Goal: Transaction & Acquisition: Purchase product/service

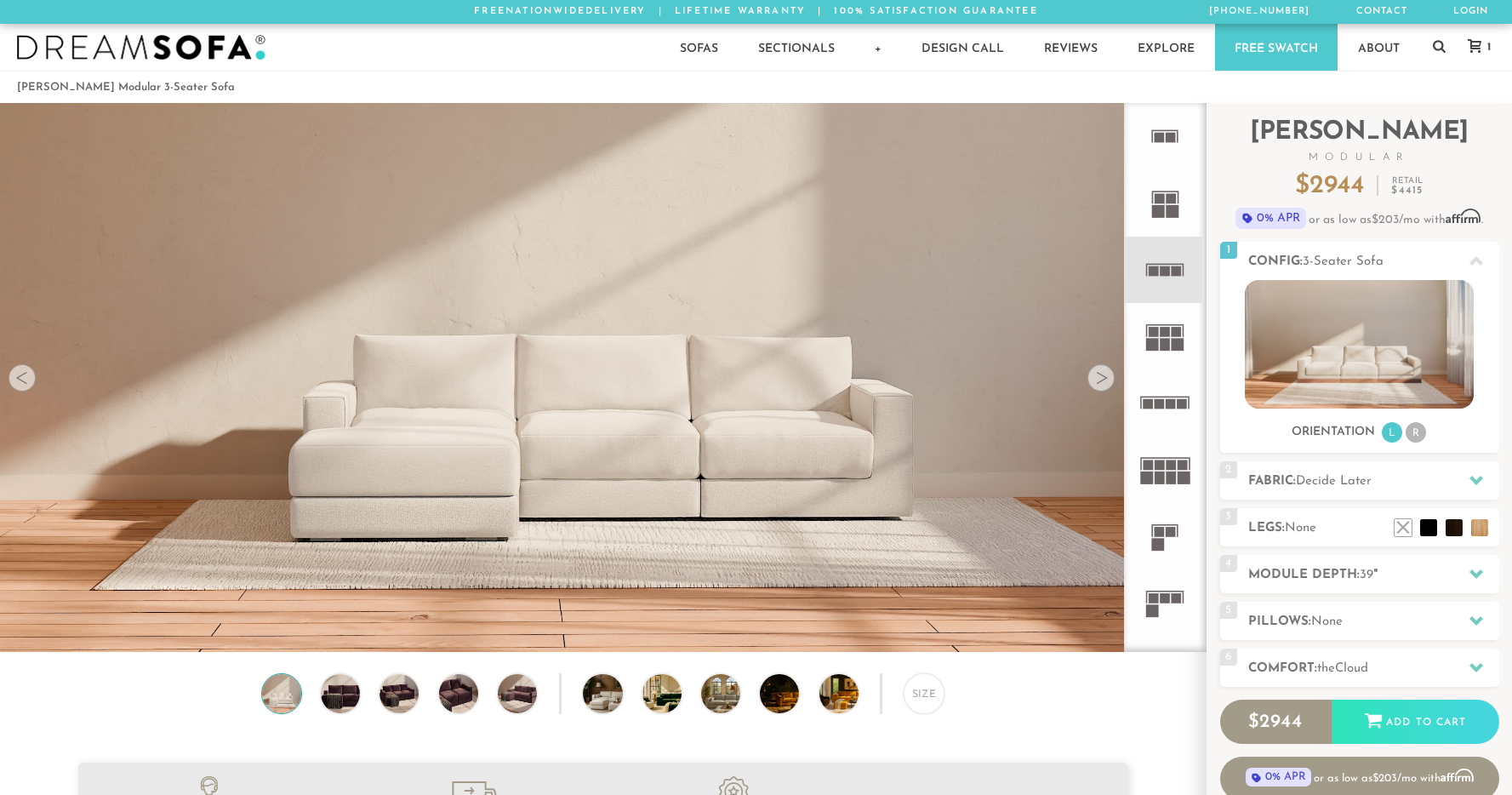
scroll to position [13, 14]
click at [1469, 263] on icon at bounding box center [1476, 261] width 14 height 9
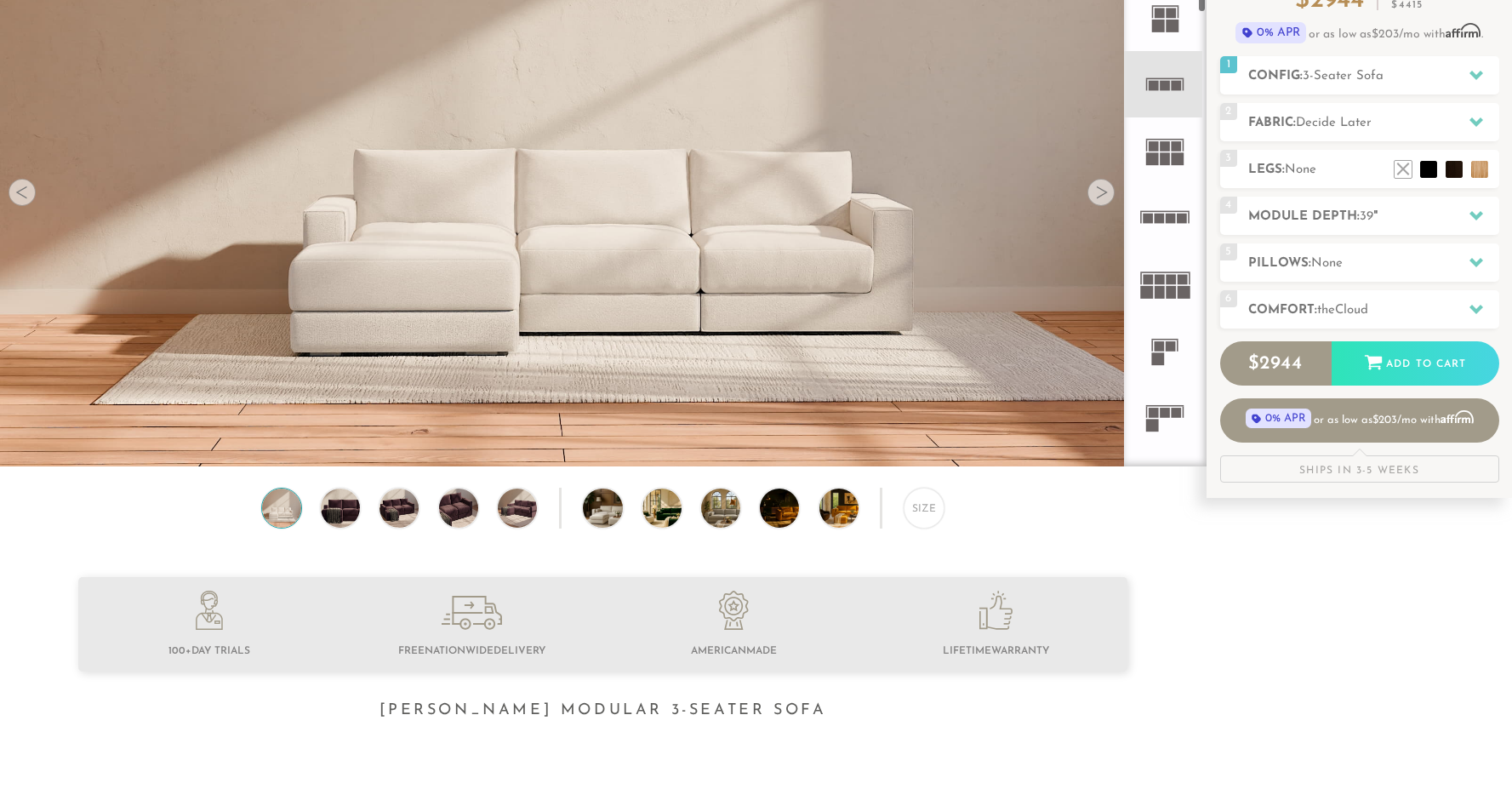
scroll to position [204, 0]
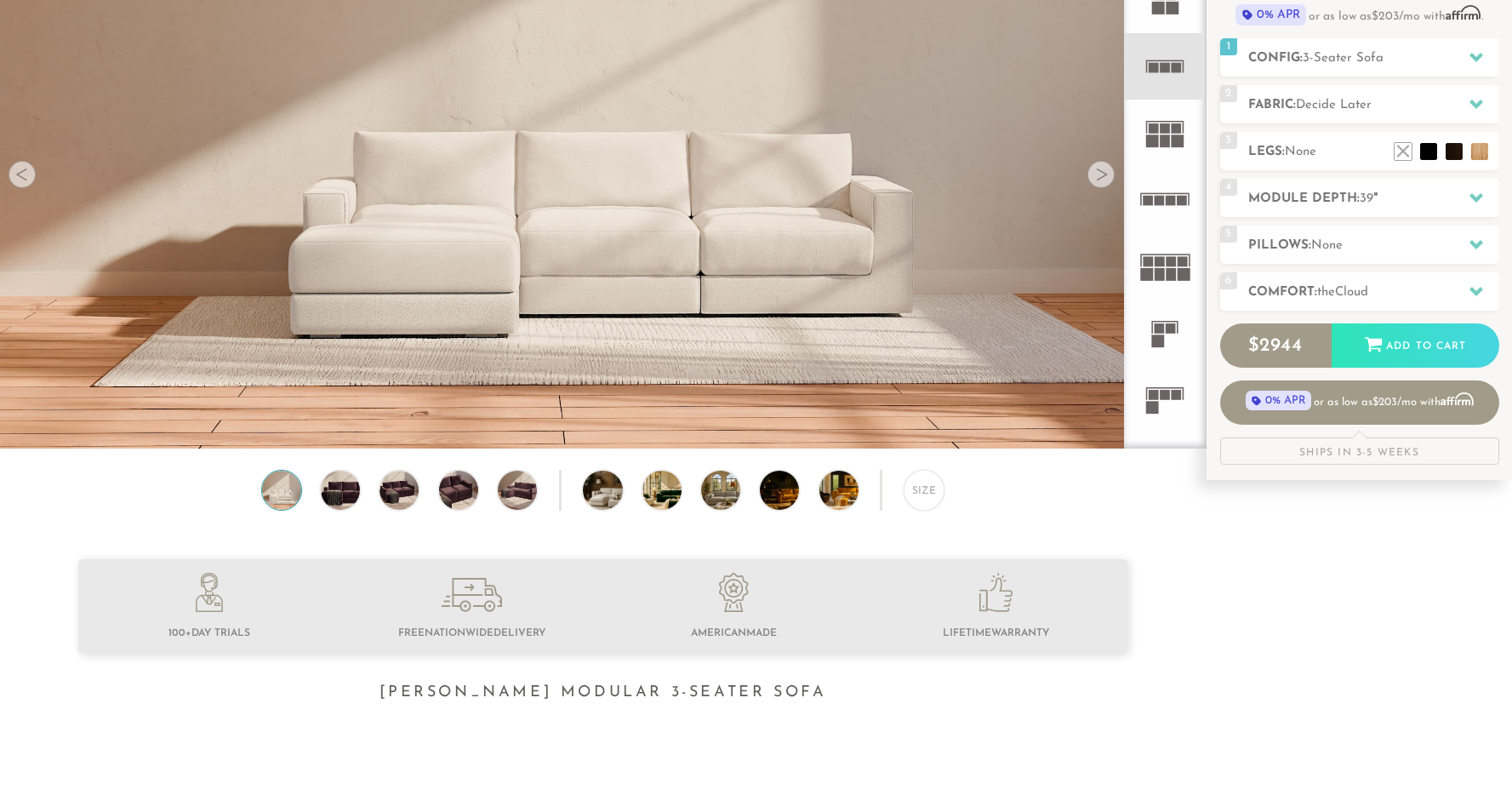
click at [1150, 418] on icon at bounding box center [1164, 398] width 66 height 66
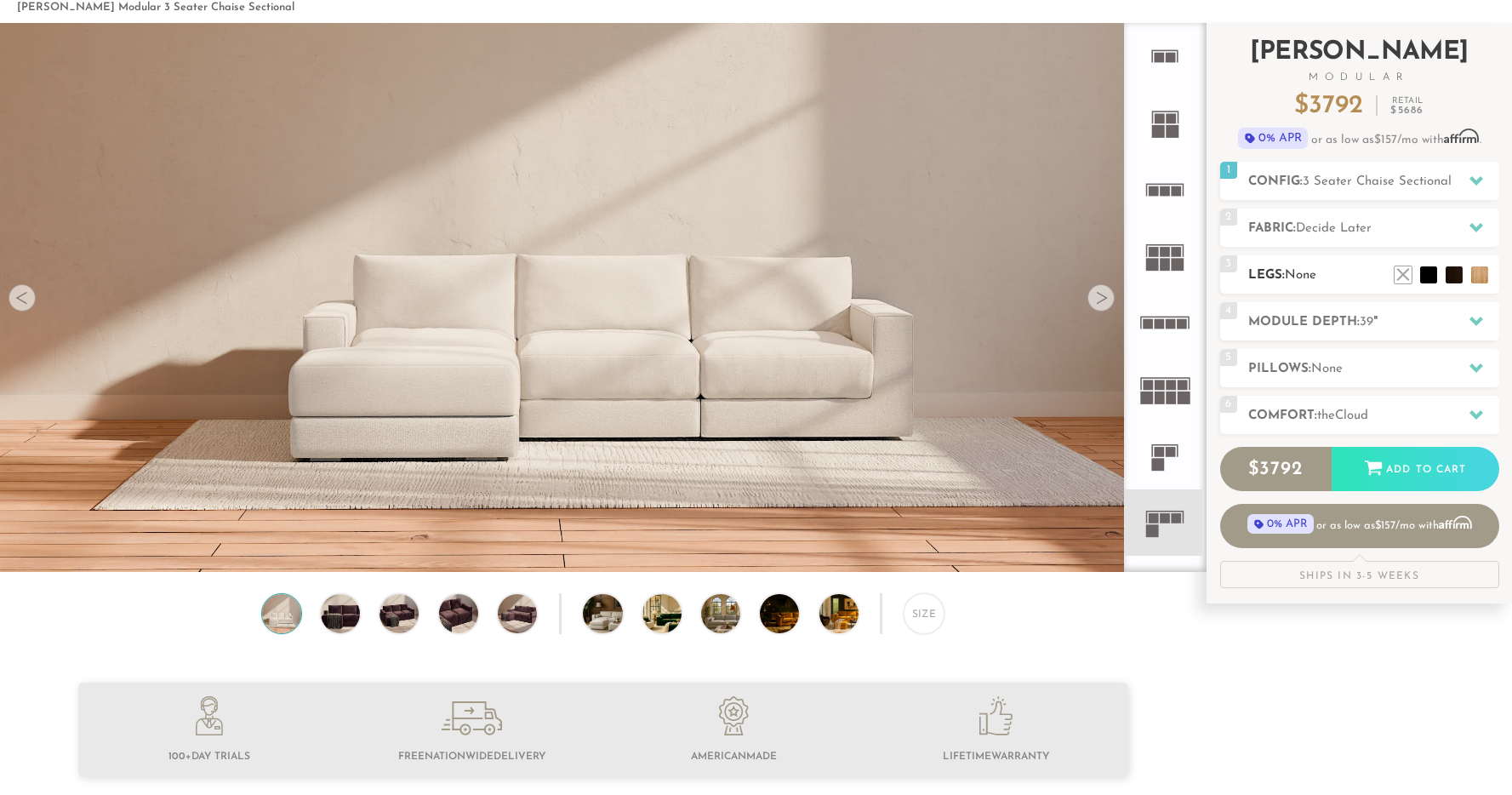
scroll to position [69, 0]
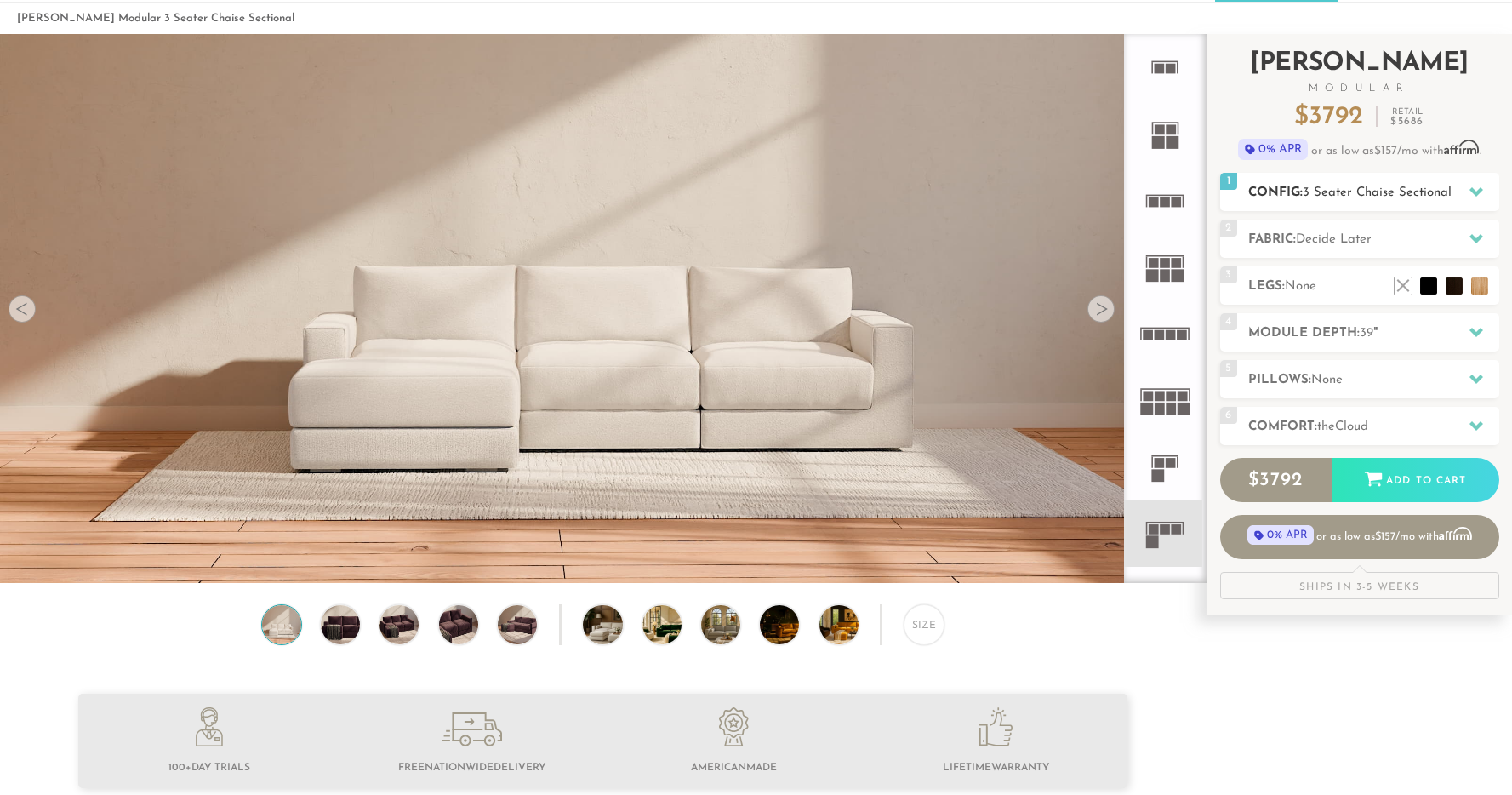
click at [1331, 194] on span "3 Seater Chaise Sectional" at bounding box center [1377, 193] width 149 height 13
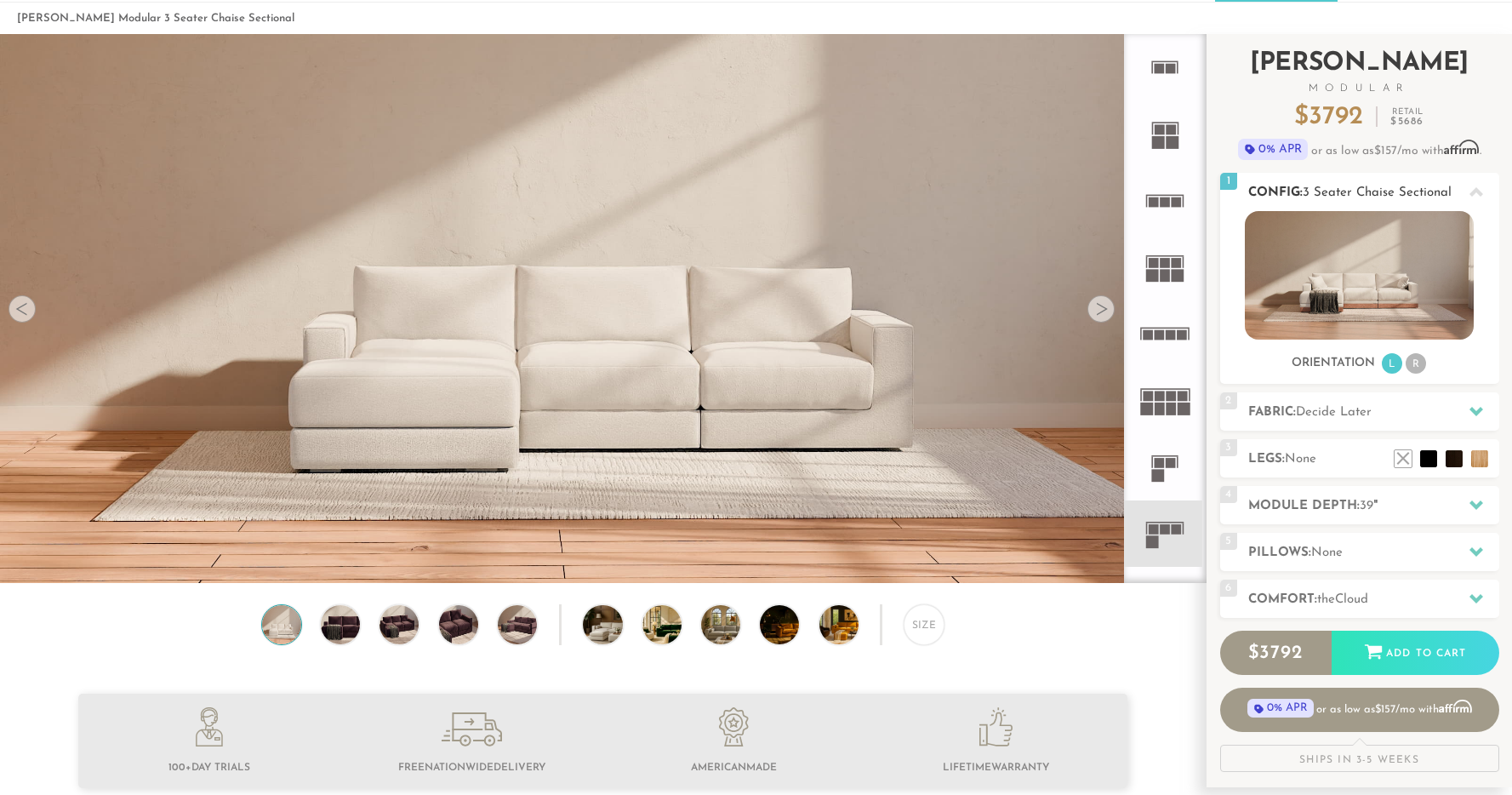
click at [1417, 370] on li "R" at bounding box center [1416, 363] width 20 height 20
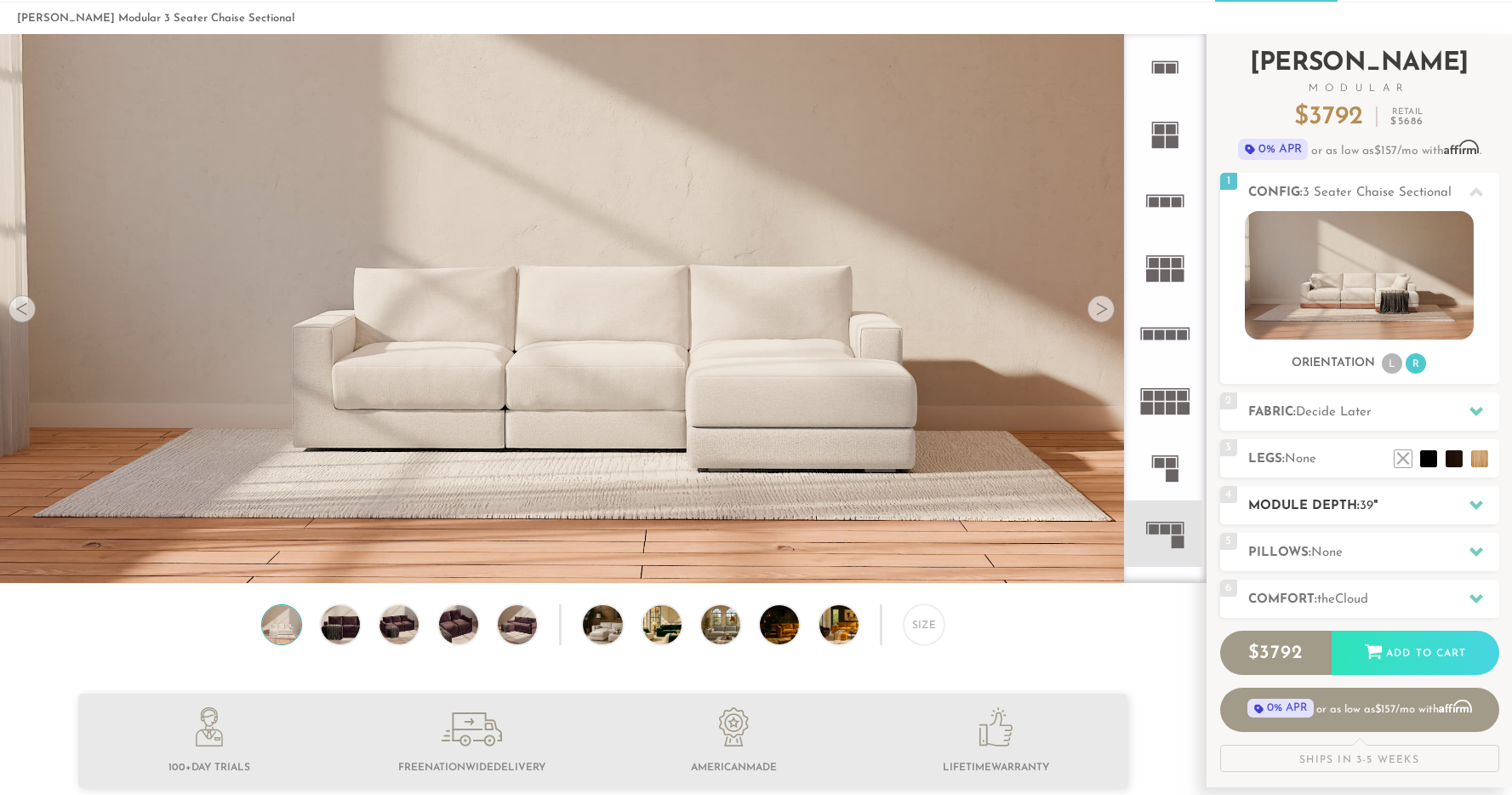
click at [1329, 496] on div "4 Module Depth: 39 "" at bounding box center [1359, 505] width 279 height 38
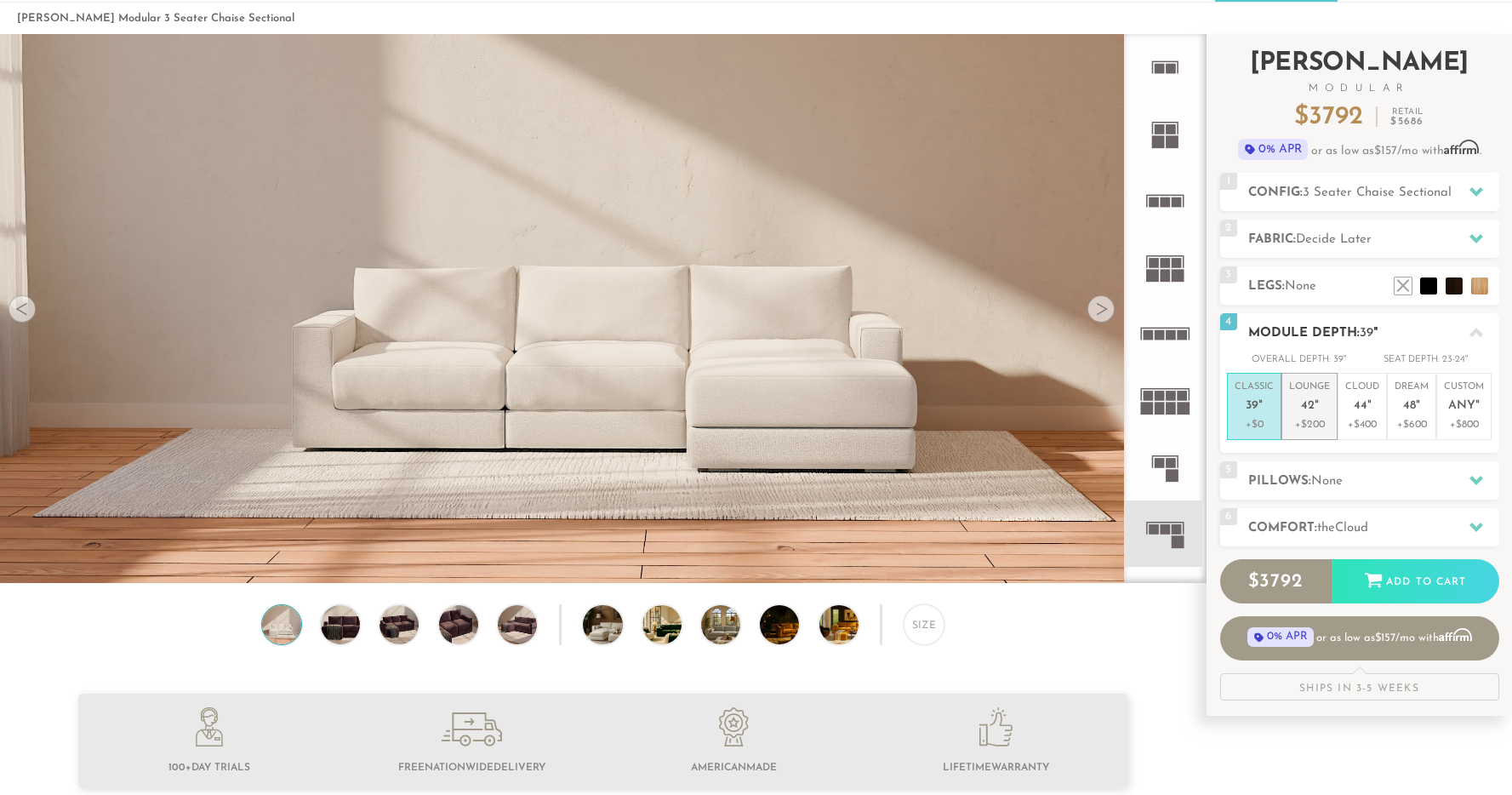
click at [1309, 422] on p "+$200" at bounding box center [1308, 424] width 41 height 15
click at [918, 631] on div "Size" at bounding box center [924, 624] width 41 height 41
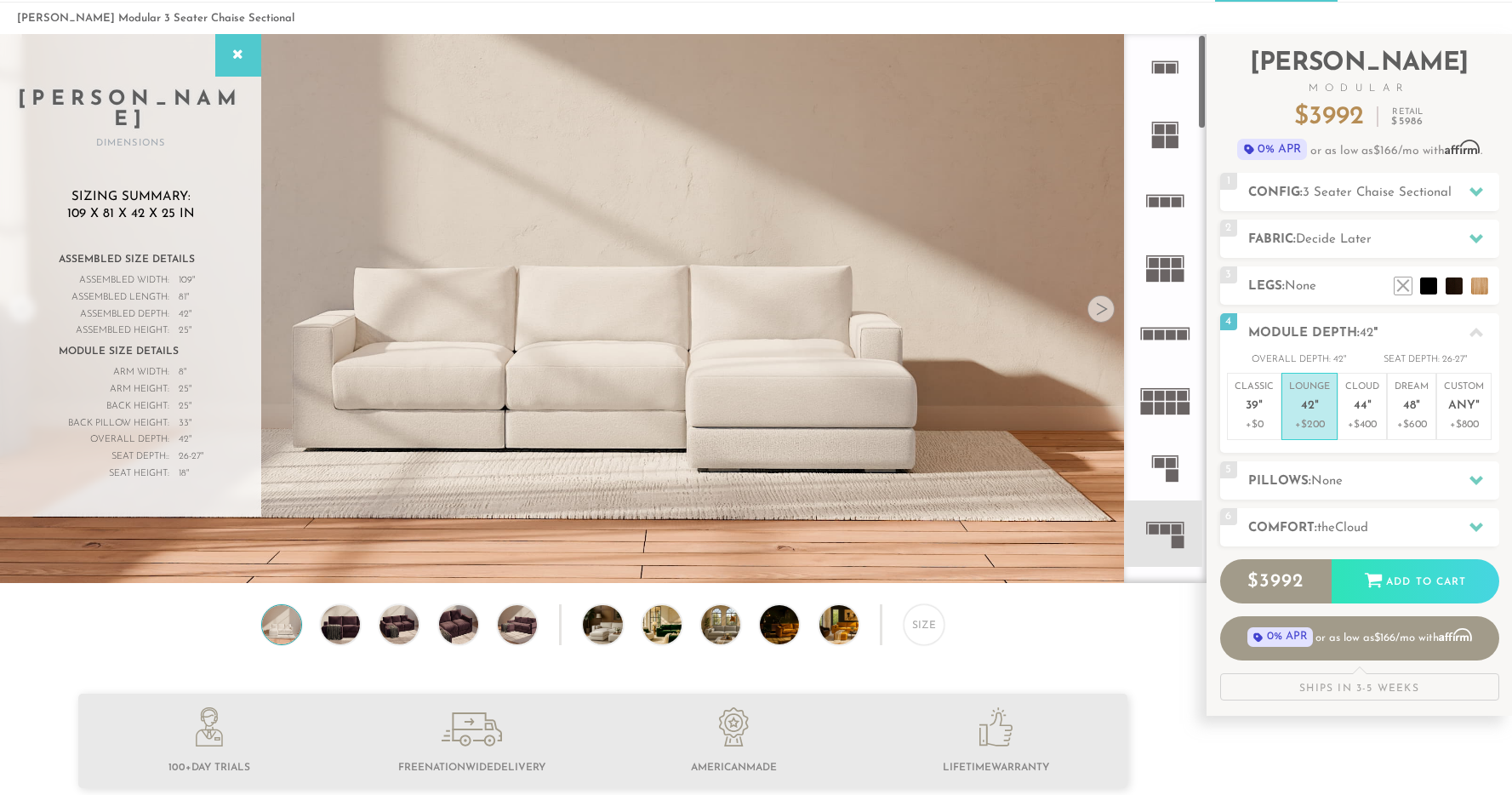
click at [1172, 61] on rect at bounding box center [1165, 62] width 26 height 2
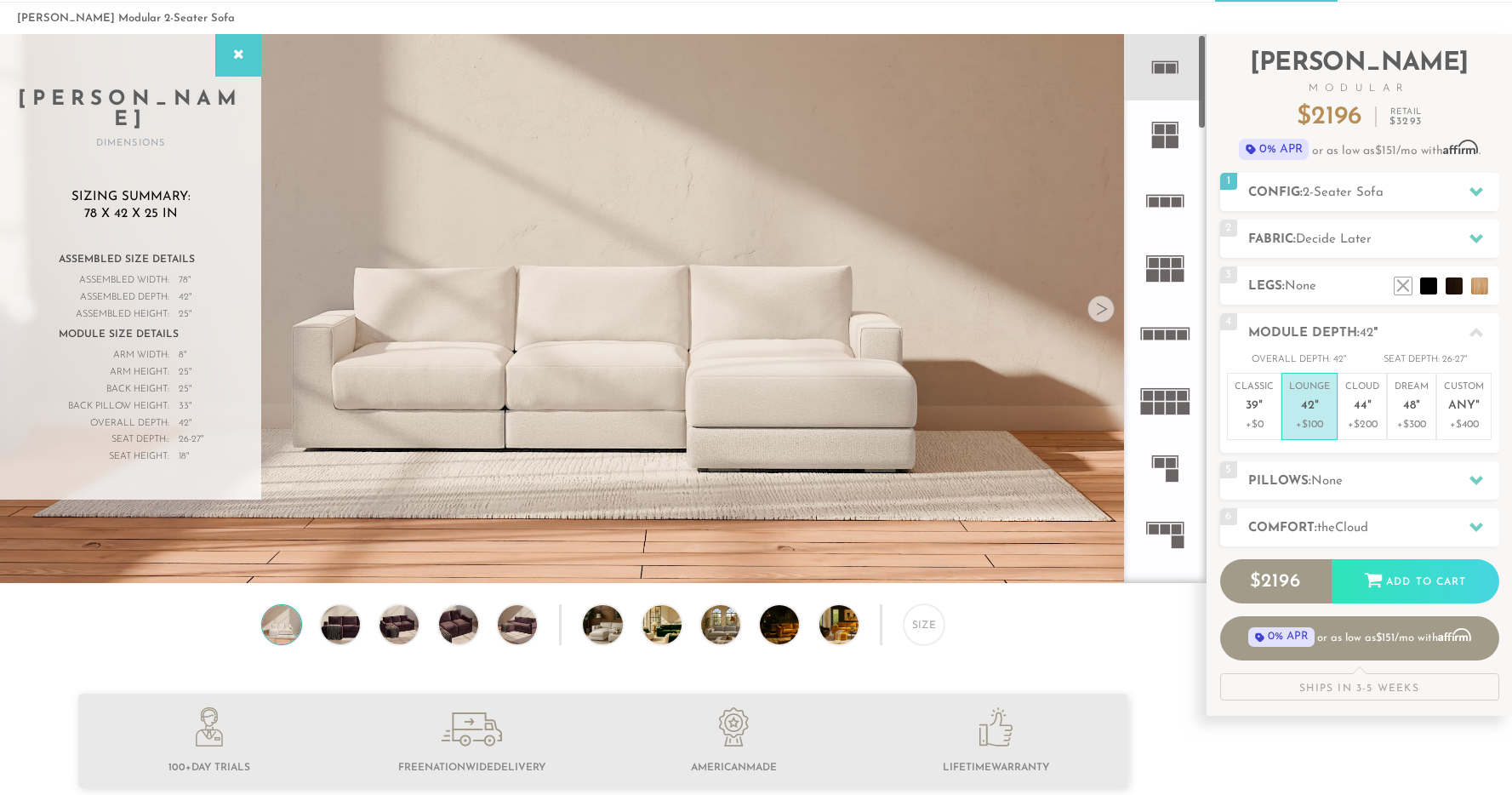
click at [1157, 195] on rect at bounding box center [1165, 195] width 38 height 2
click at [1167, 325] on icon at bounding box center [1164, 333] width 66 height 66
click at [1169, 326] on icon at bounding box center [1164, 333] width 66 height 66
click at [1274, 191] on h2 "Config: 4-Seater Sofa" at bounding box center [1374, 193] width 251 height 20
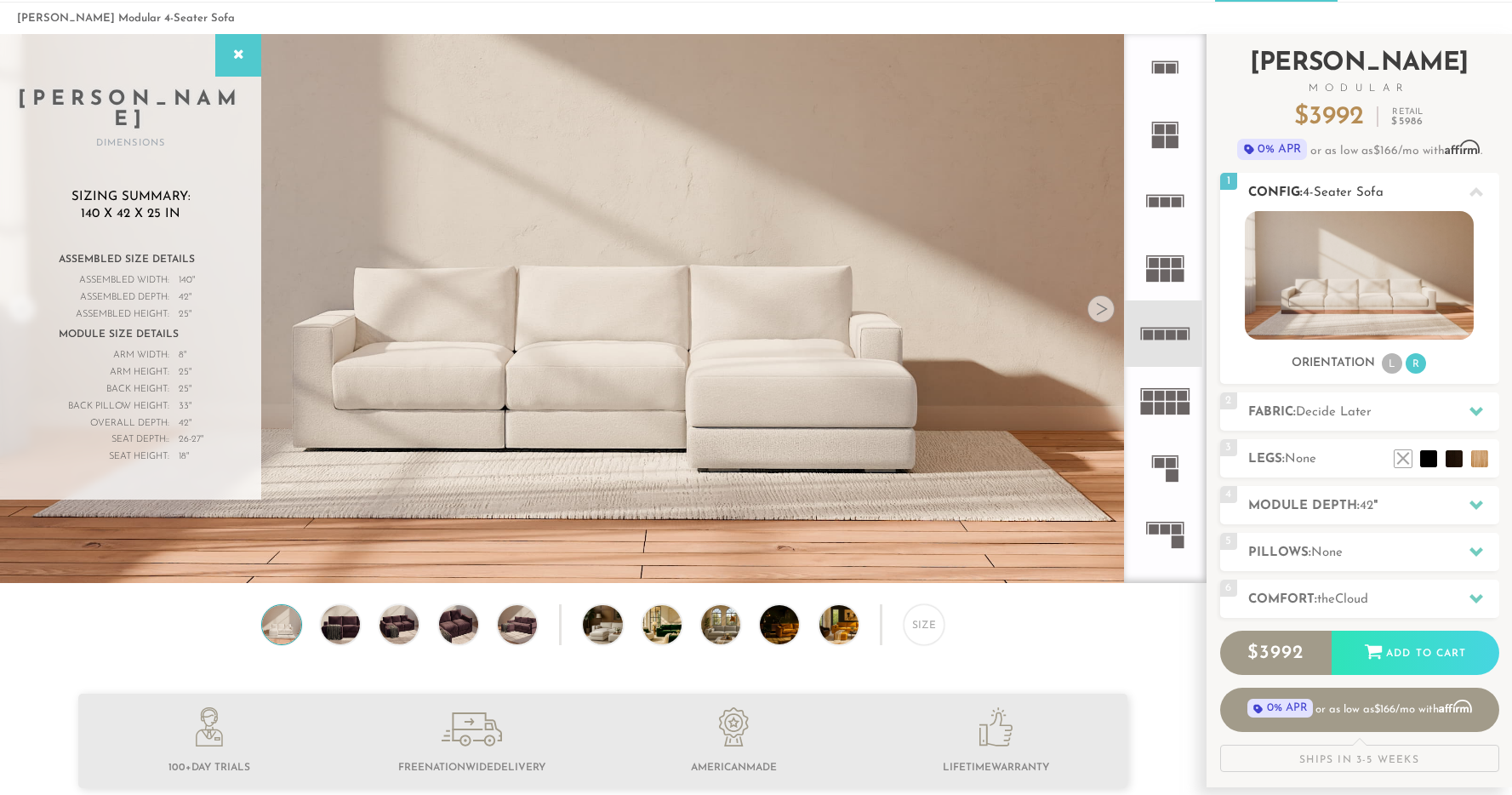
click at [1303, 271] on img at bounding box center [1359, 275] width 229 height 128
click at [1167, 454] on icon at bounding box center [1164, 467] width 66 height 66
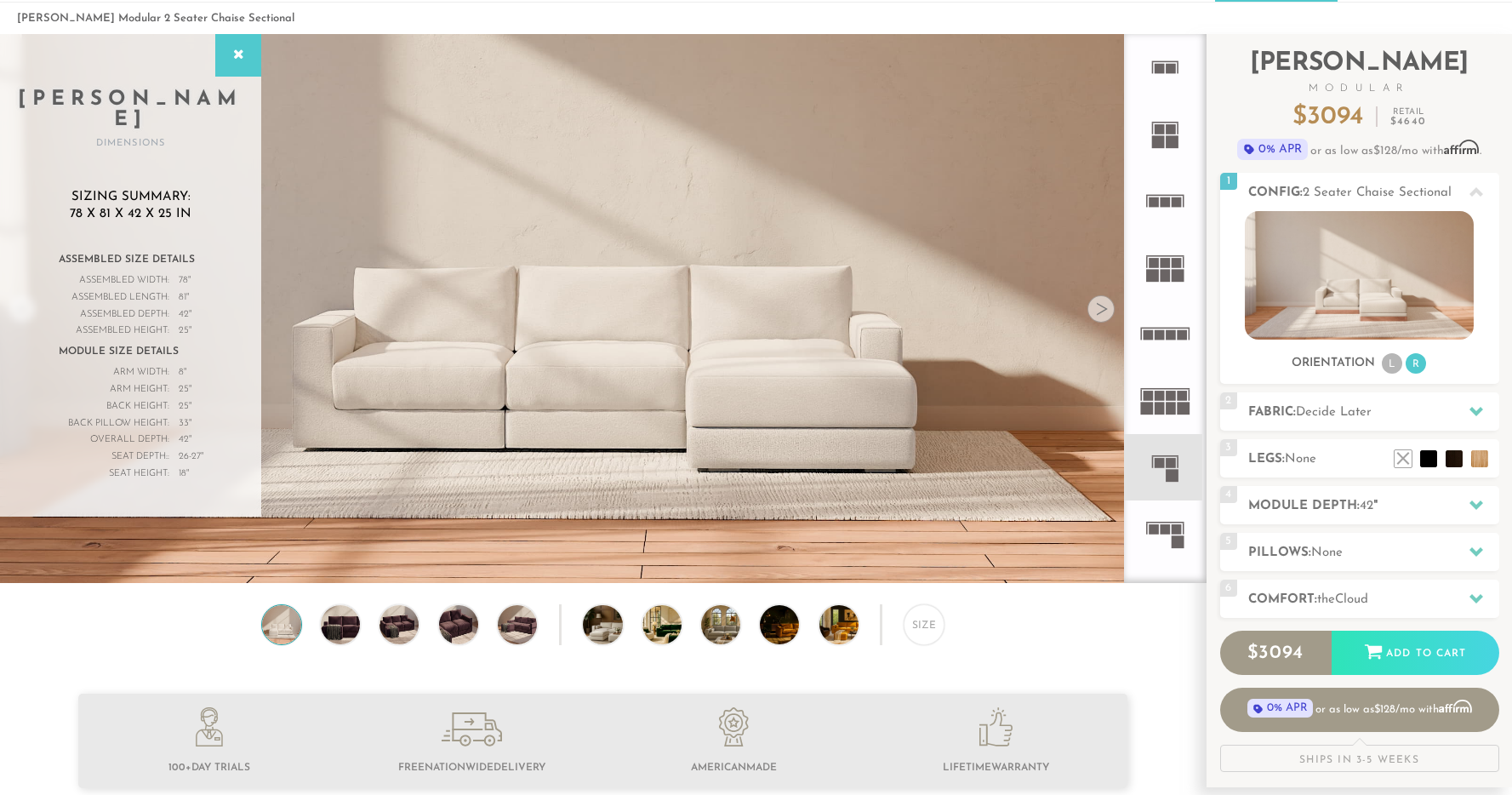
click at [1158, 497] on icon at bounding box center [1164, 467] width 66 height 66
click at [1161, 533] on rect at bounding box center [1165, 528] width 10 height 10
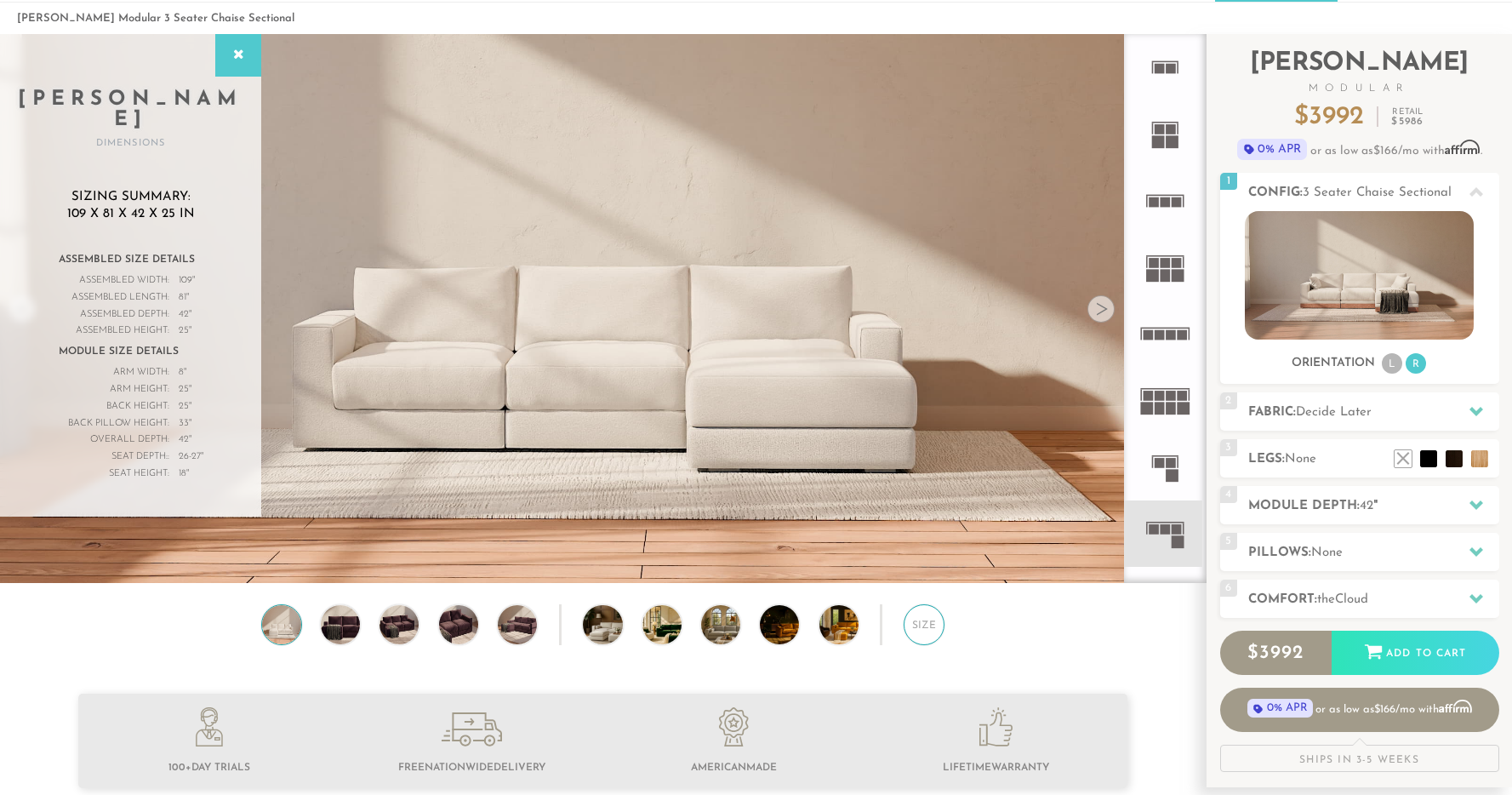
click at [933, 638] on div "Size" at bounding box center [924, 624] width 41 height 41
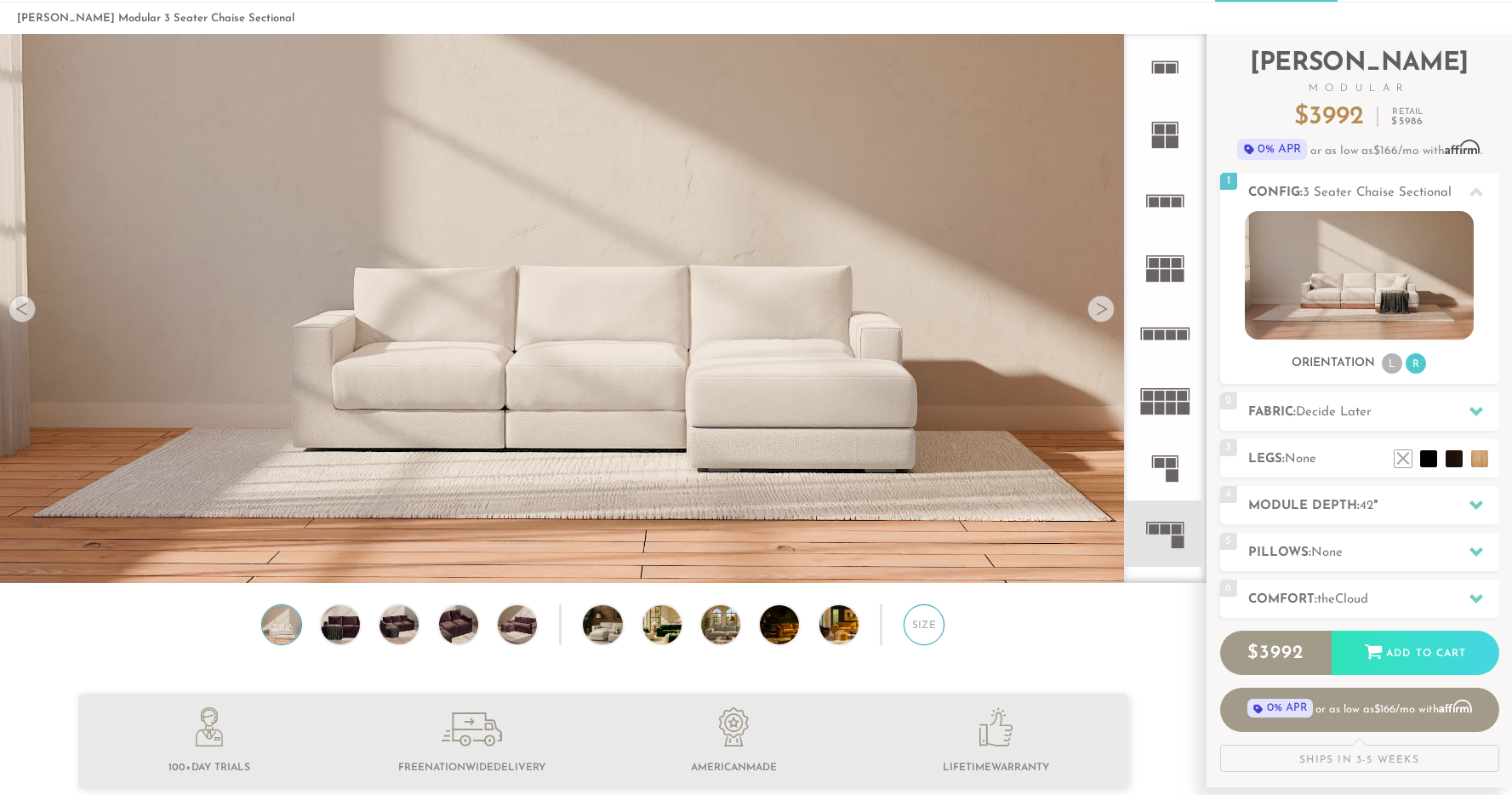
click at [933, 638] on div "Size" at bounding box center [924, 624] width 41 height 41
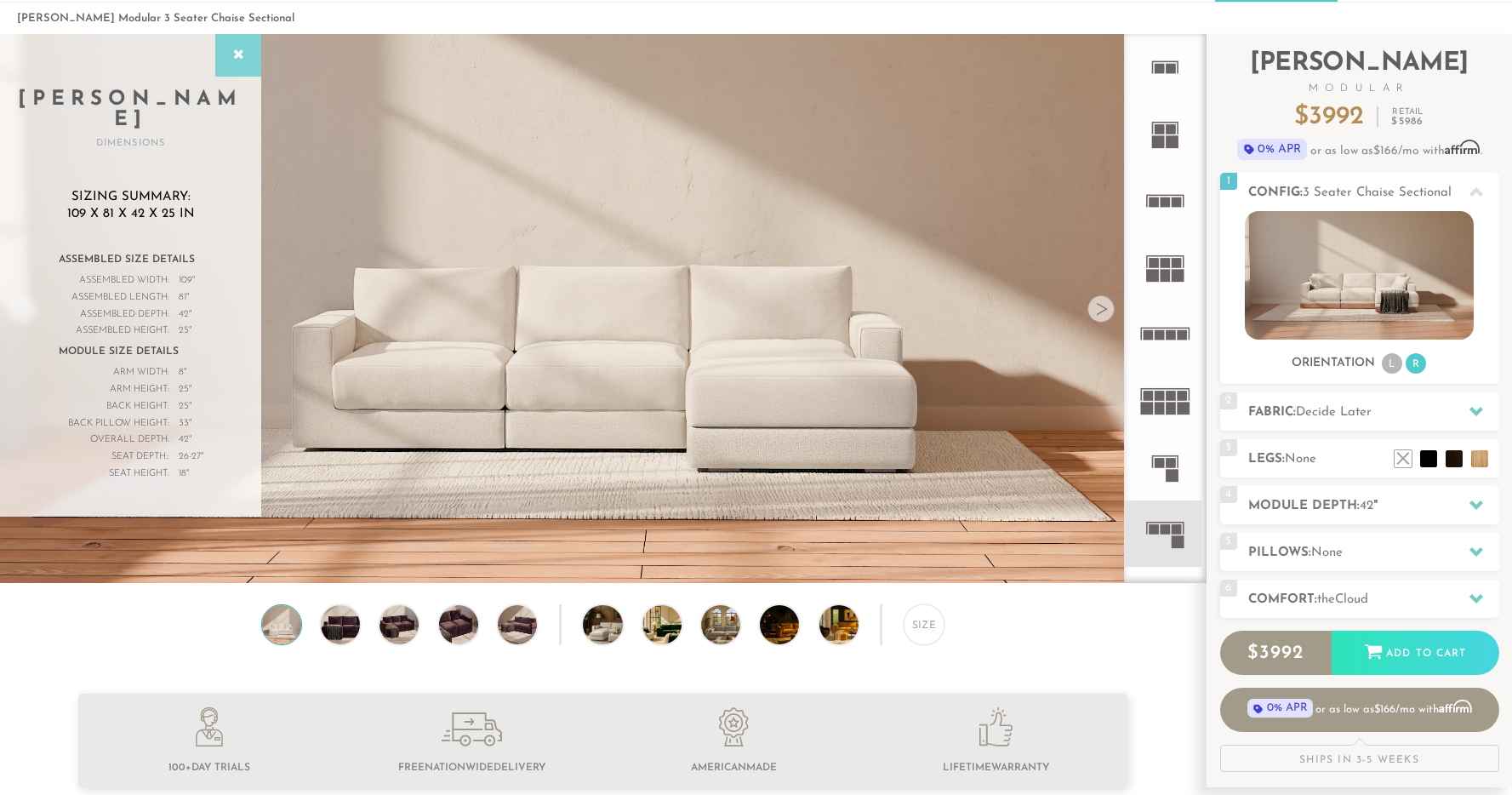
click at [235, 49] on icon at bounding box center [238, 55] width 19 height 14
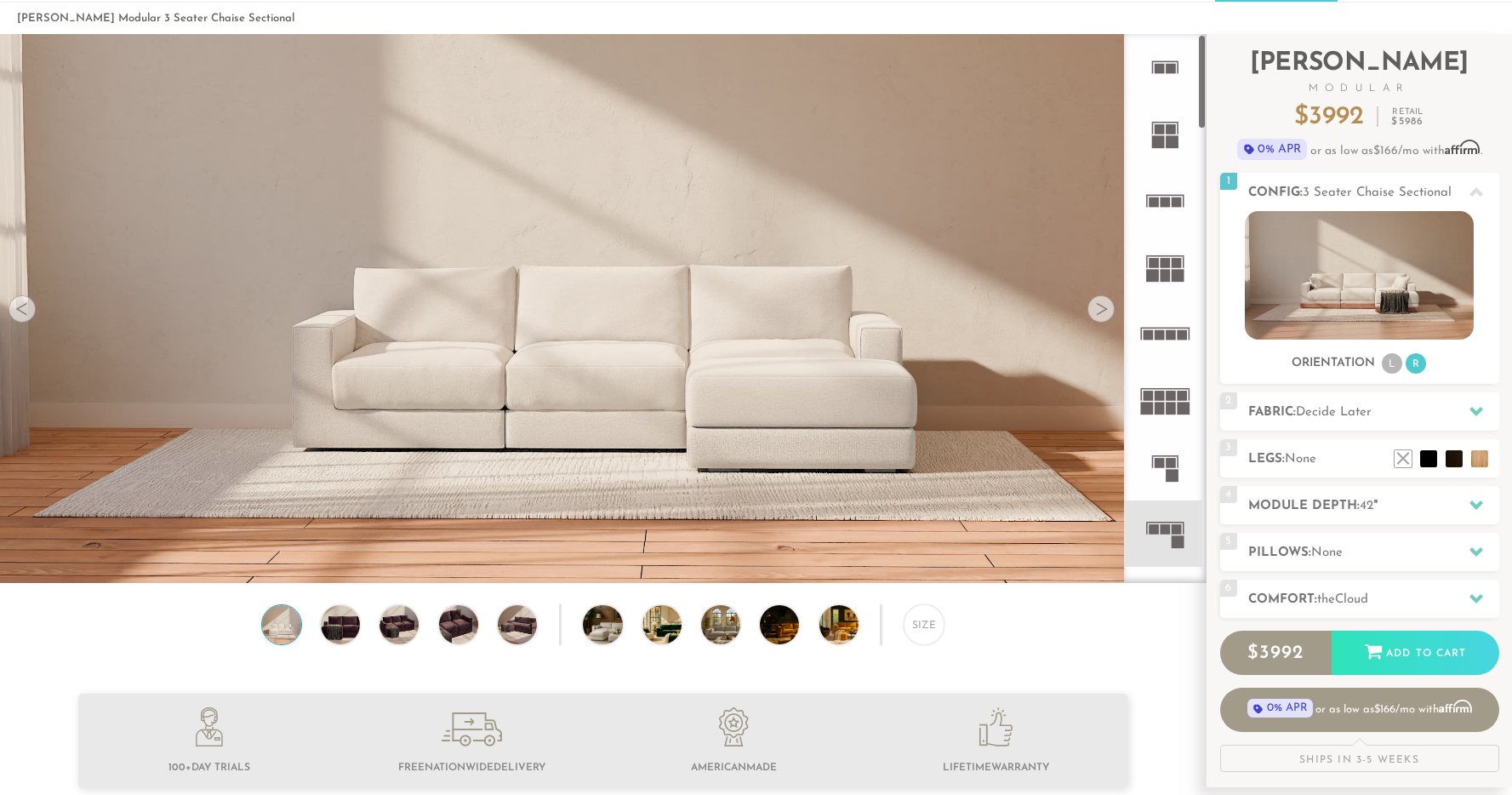
click at [1167, 277] on rect at bounding box center [1165, 276] width 10 height 13
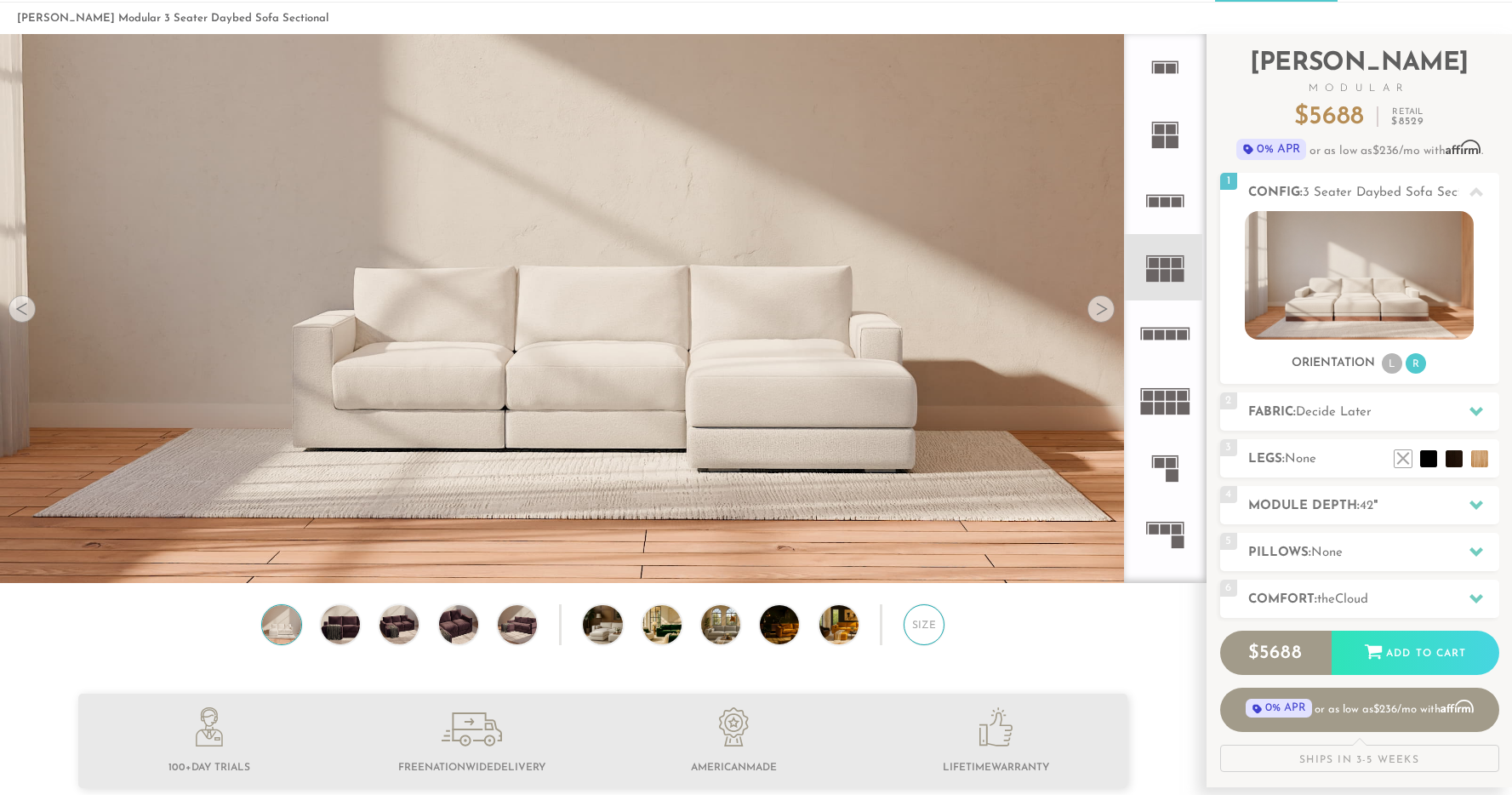
click at [929, 612] on div "Size" at bounding box center [924, 624] width 41 height 41
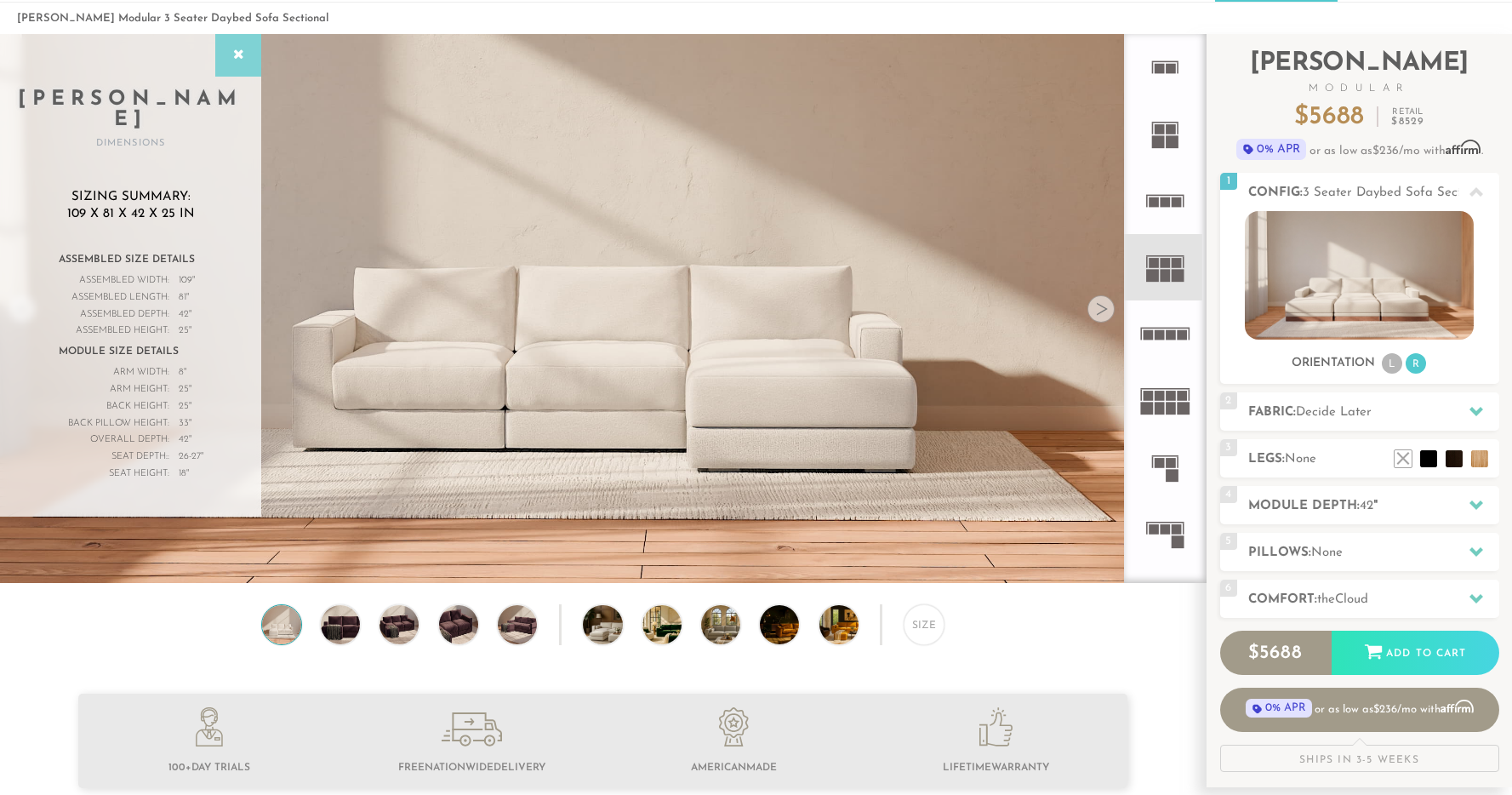
click at [237, 45] on div at bounding box center [238, 55] width 46 height 43
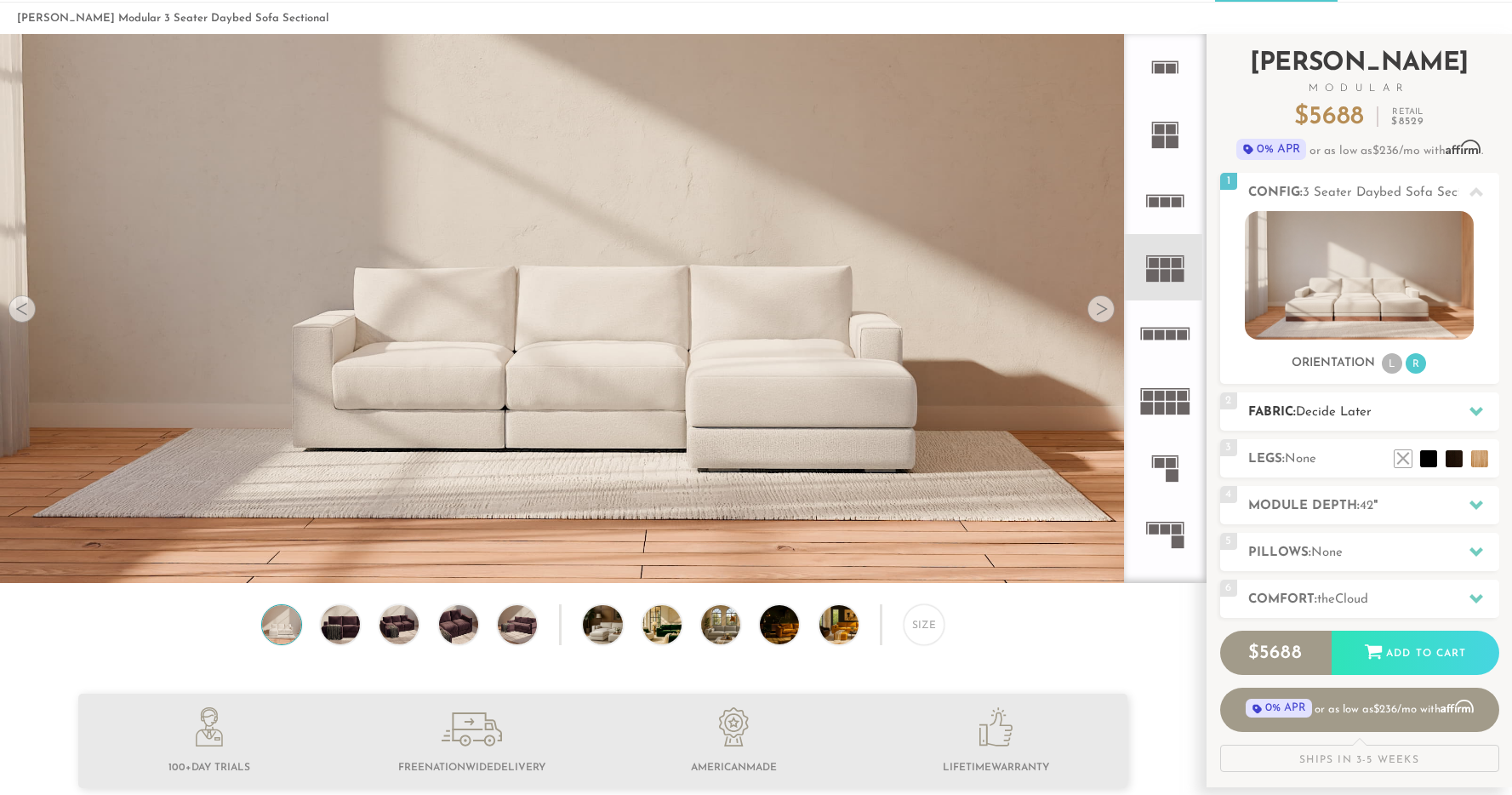
click at [1293, 417] on h2 "Fabric: Decide Later" at bounding box center [1374, 413] width 251 height 20
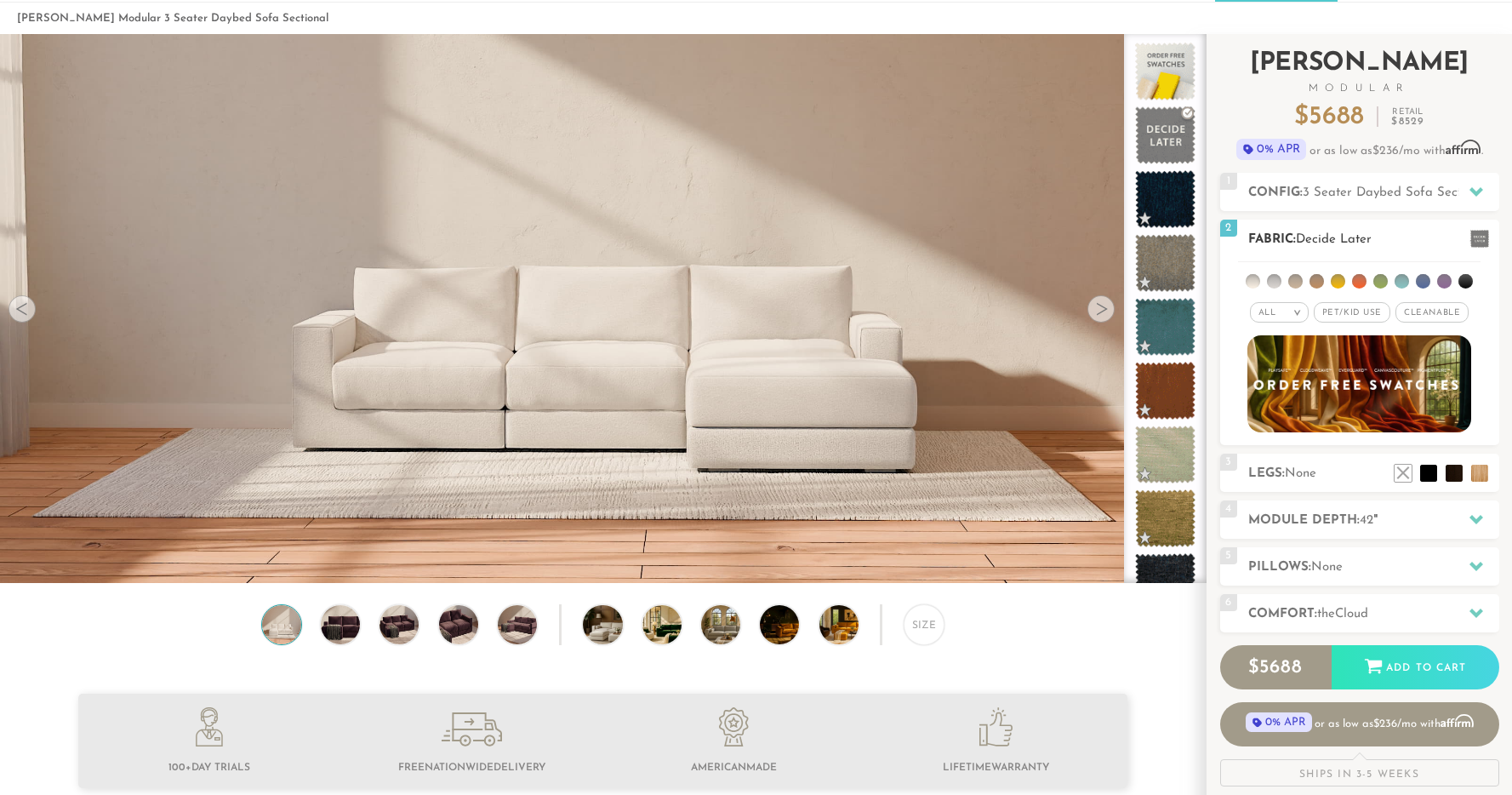
click at [1290, 387] on img at bounding box center [1358, 384] width 245 height 107
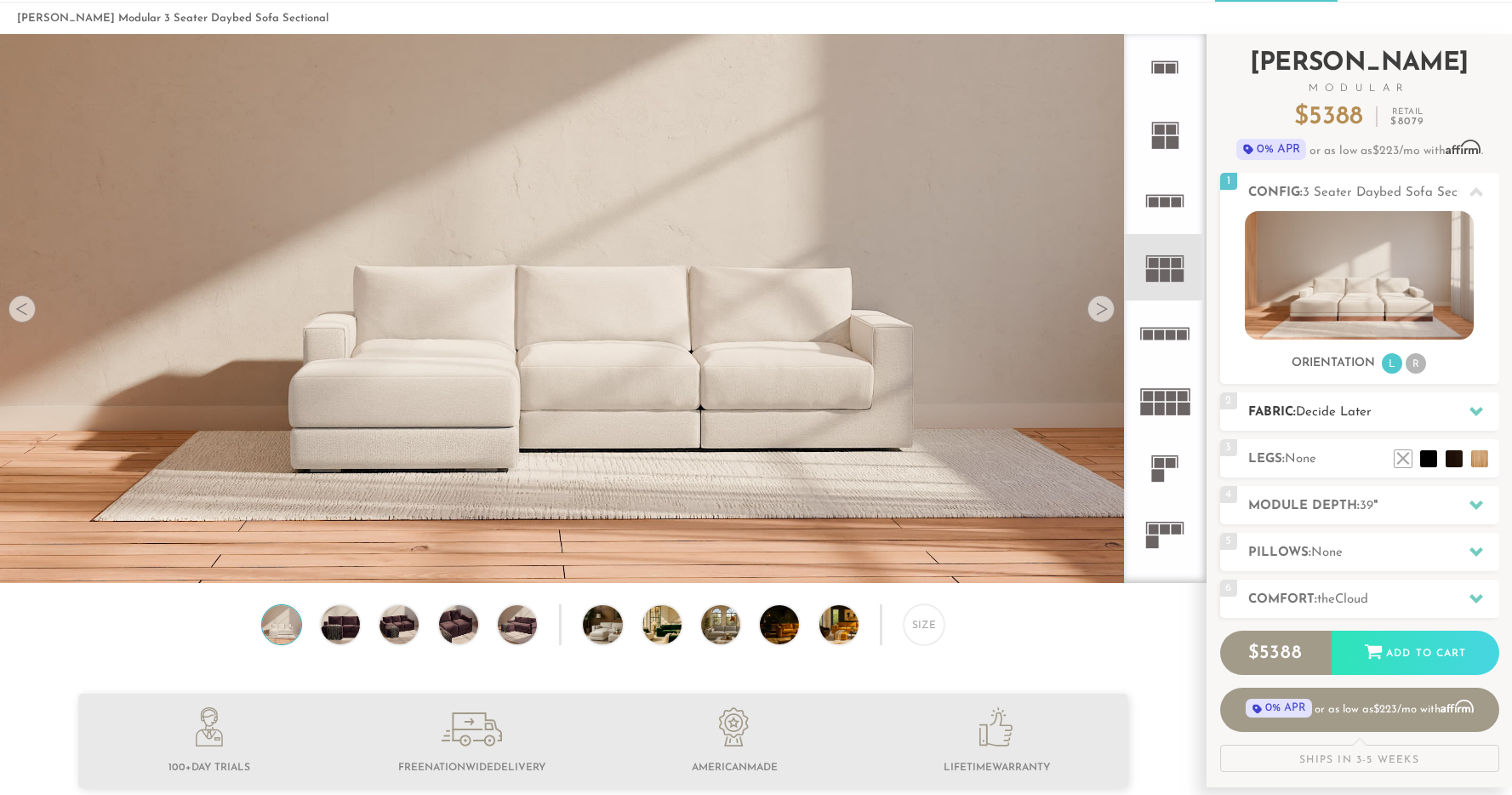
click at [1307, 411] on span "Decide Later" at bounding box center [1333, 412] width 75 height 13
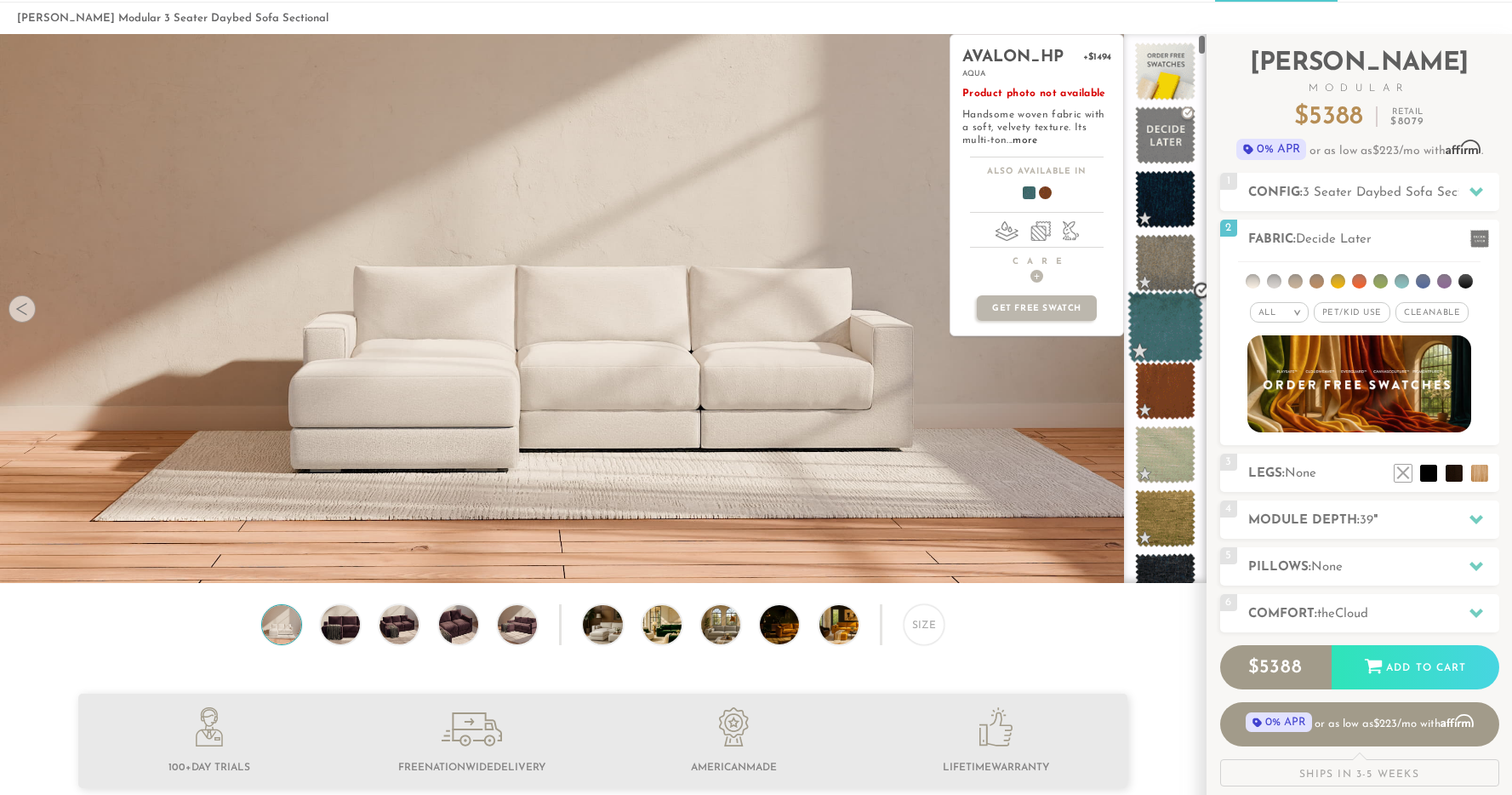
click at [1153, 316] on span at bounding box center [1165, 327] width 75 height 73
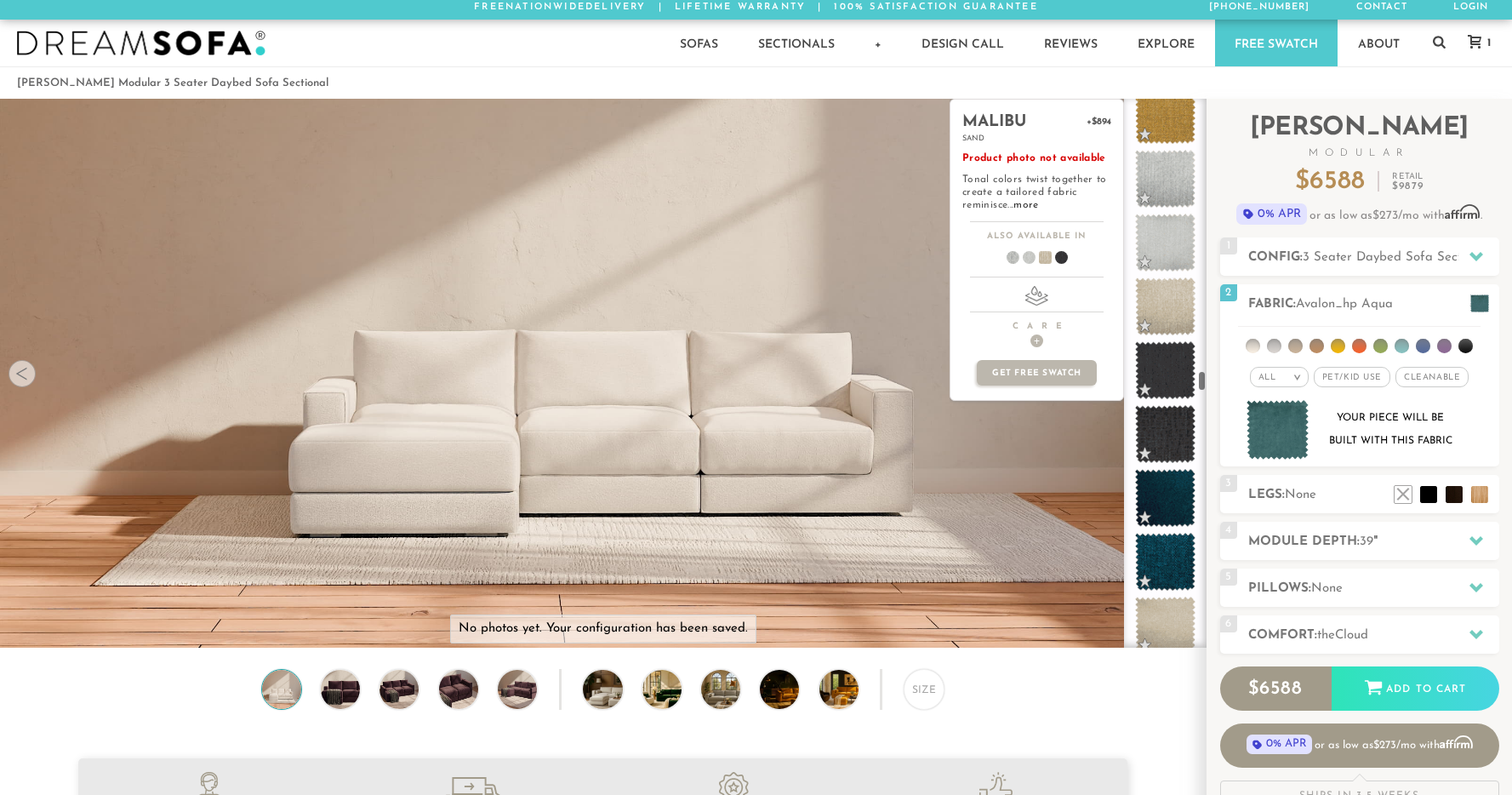
scroll to position [6854, 0]
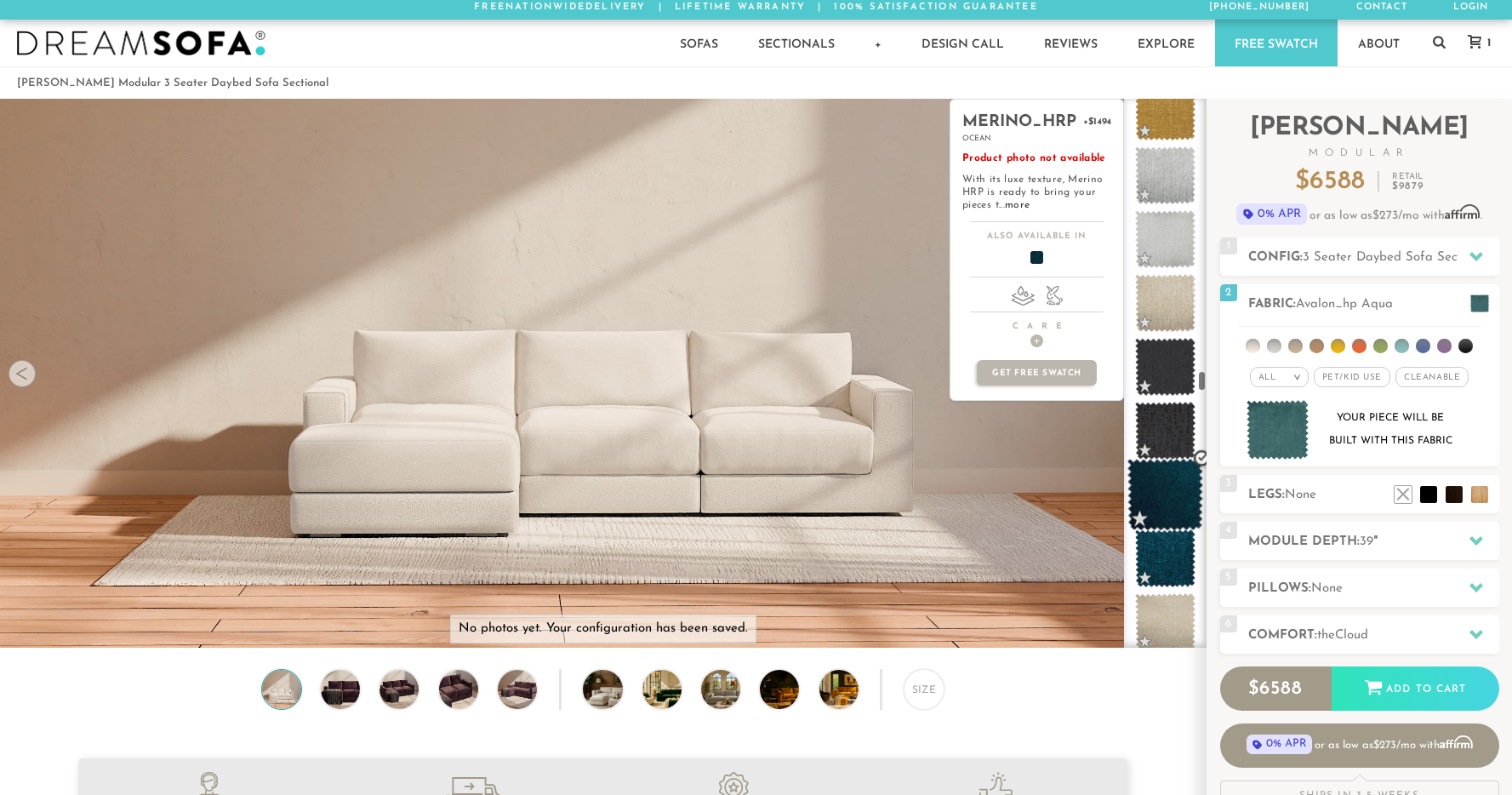
click at [1157, 480] on span at bounding box center [1165, 495] width 75 height 73
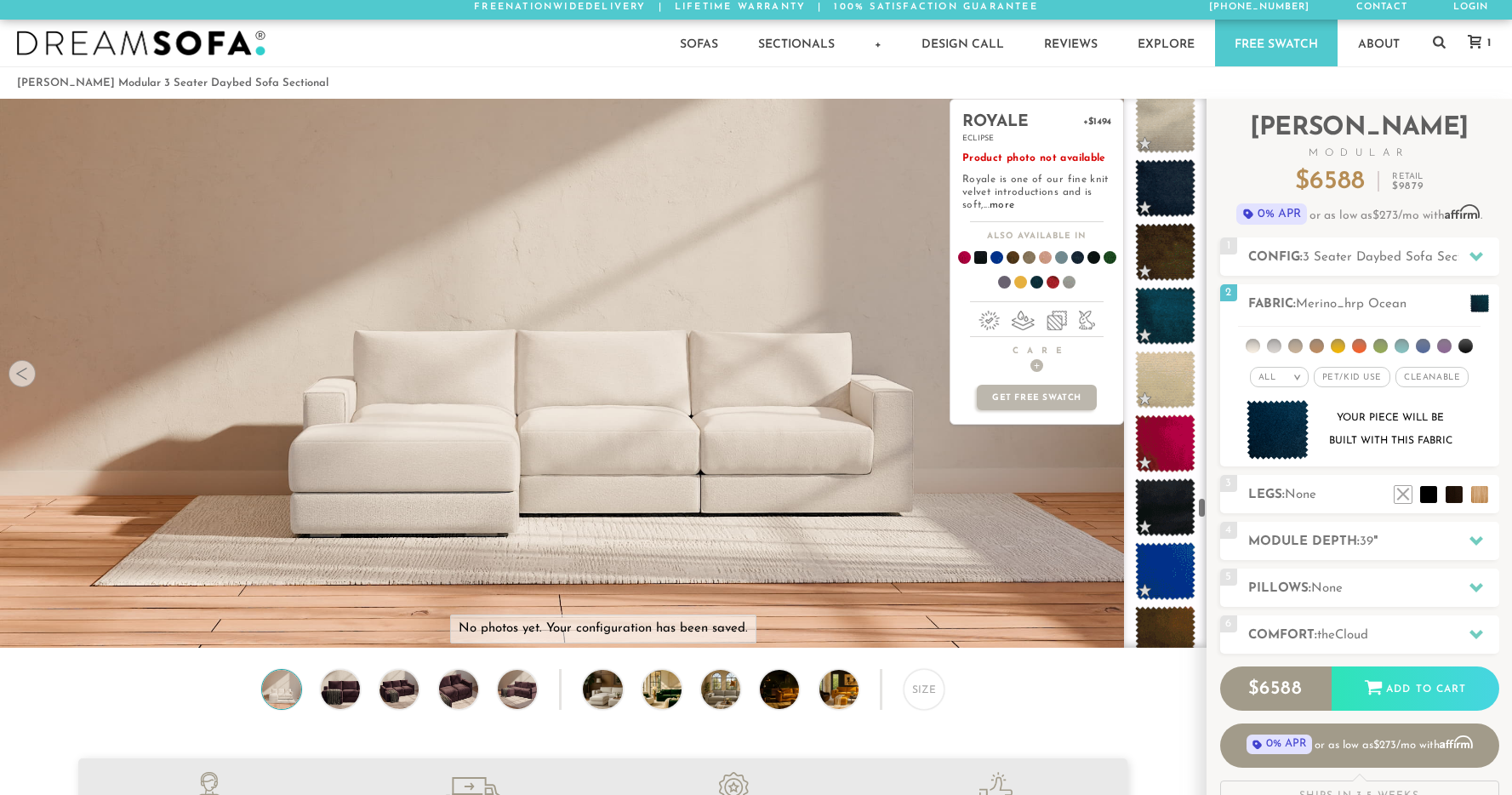
scroll to position [10051, 0]
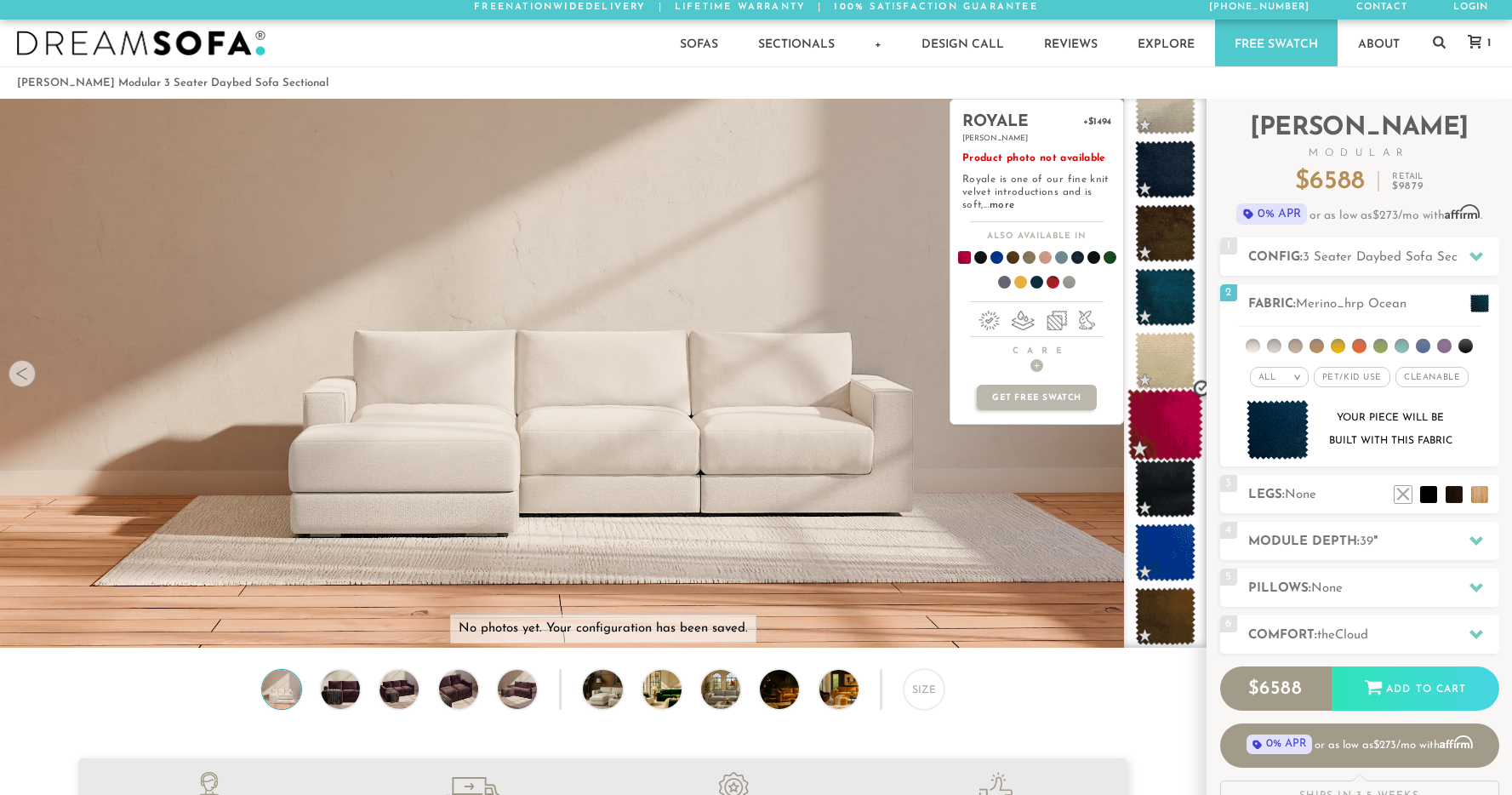
click at [1183, 422] on span at bounding box center [1165, 426] width 75 height 73
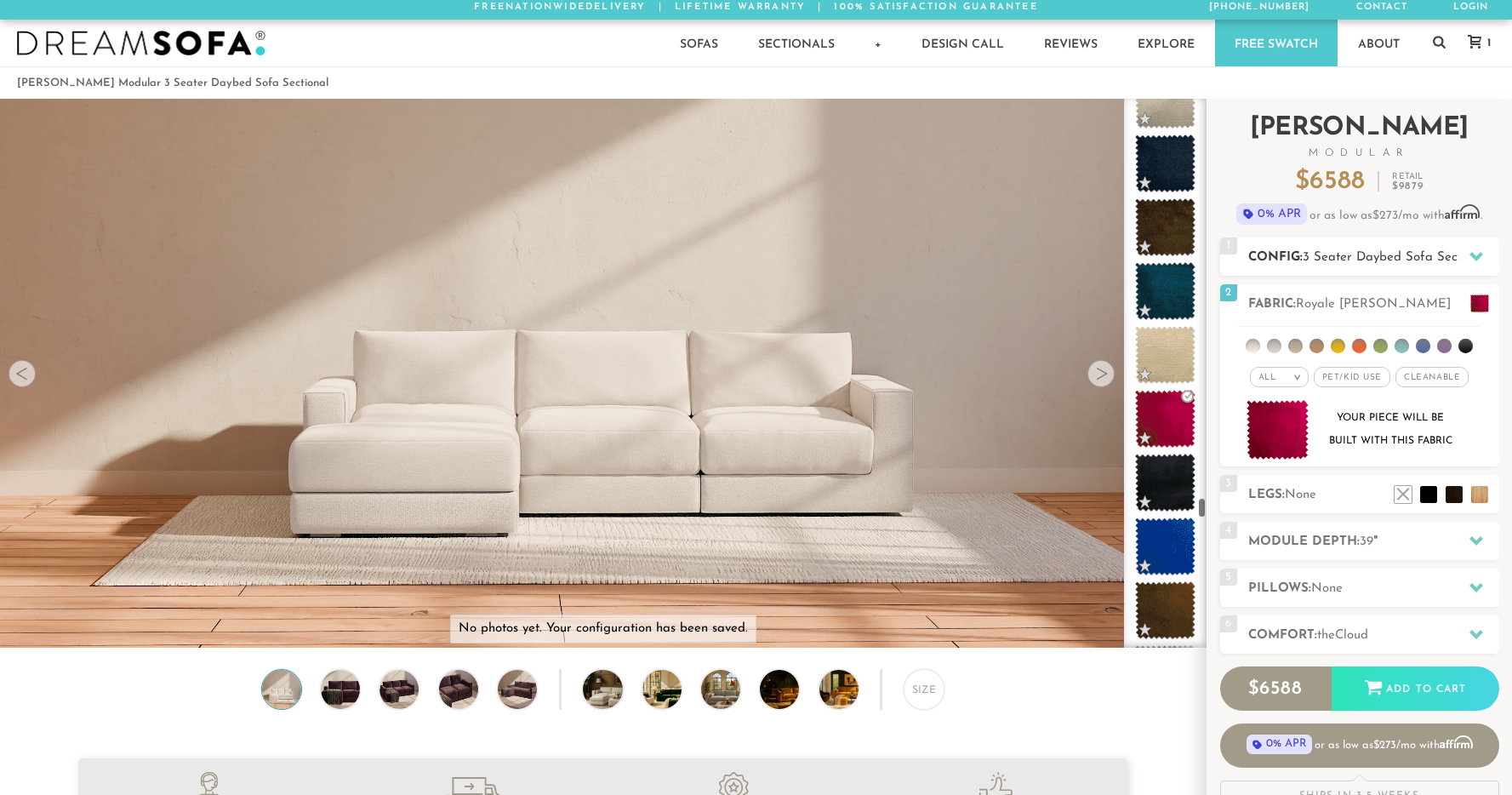
click at [1351, 244] on div "1 Config: 3 Seater Daybed Sofa Sectional R" at bounding box center [1359, 257] width 279 height 38
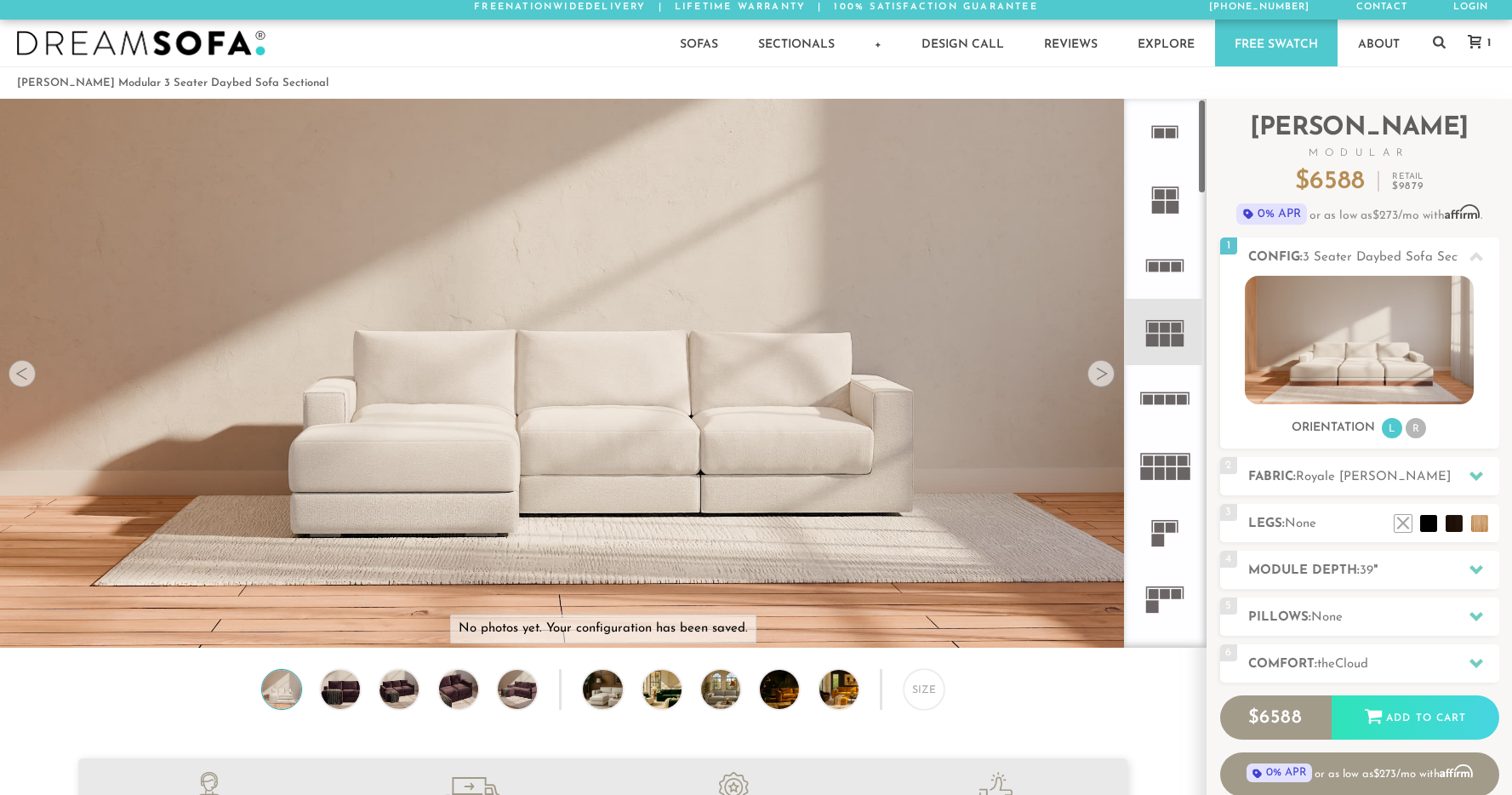
click at [1157, 592] on rect at bounding box center [1153, 593] width 10 height 10
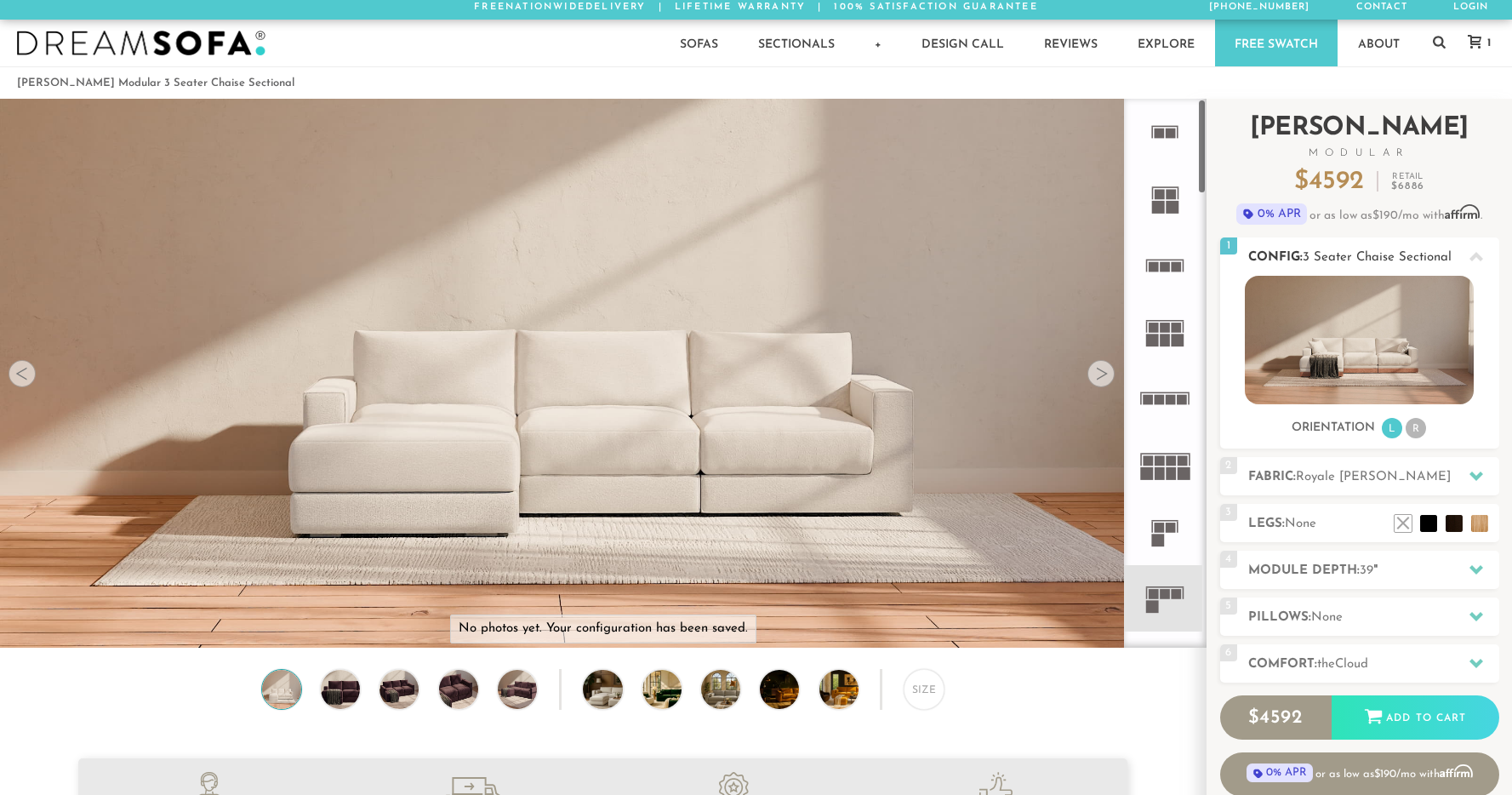
click at [1417, 432] on li "R" at bounding box center [1416, 428] width 20 height 20
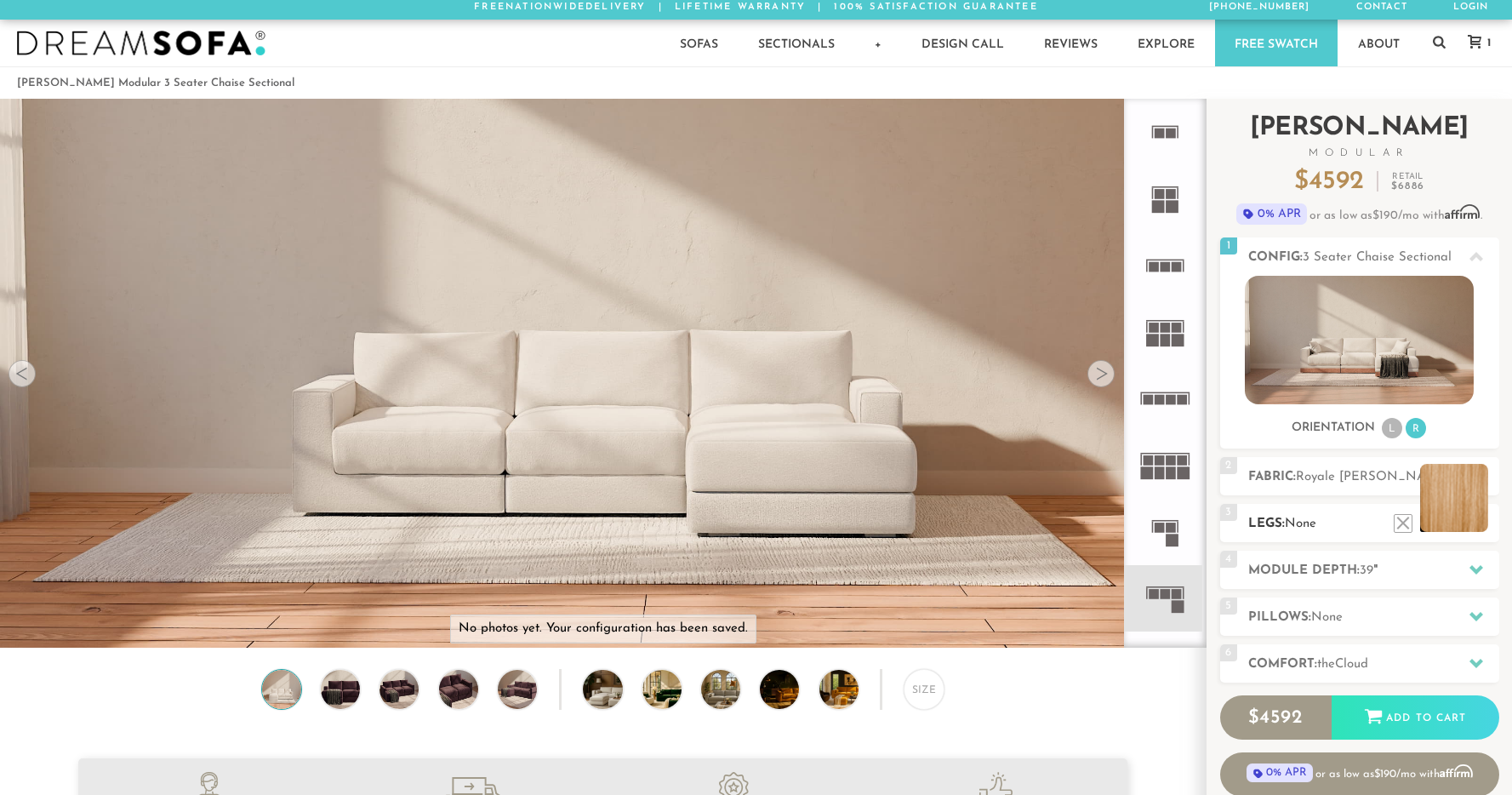
click at [1483, 527] on li at bounding box center [1453, 498] width 68 height 68
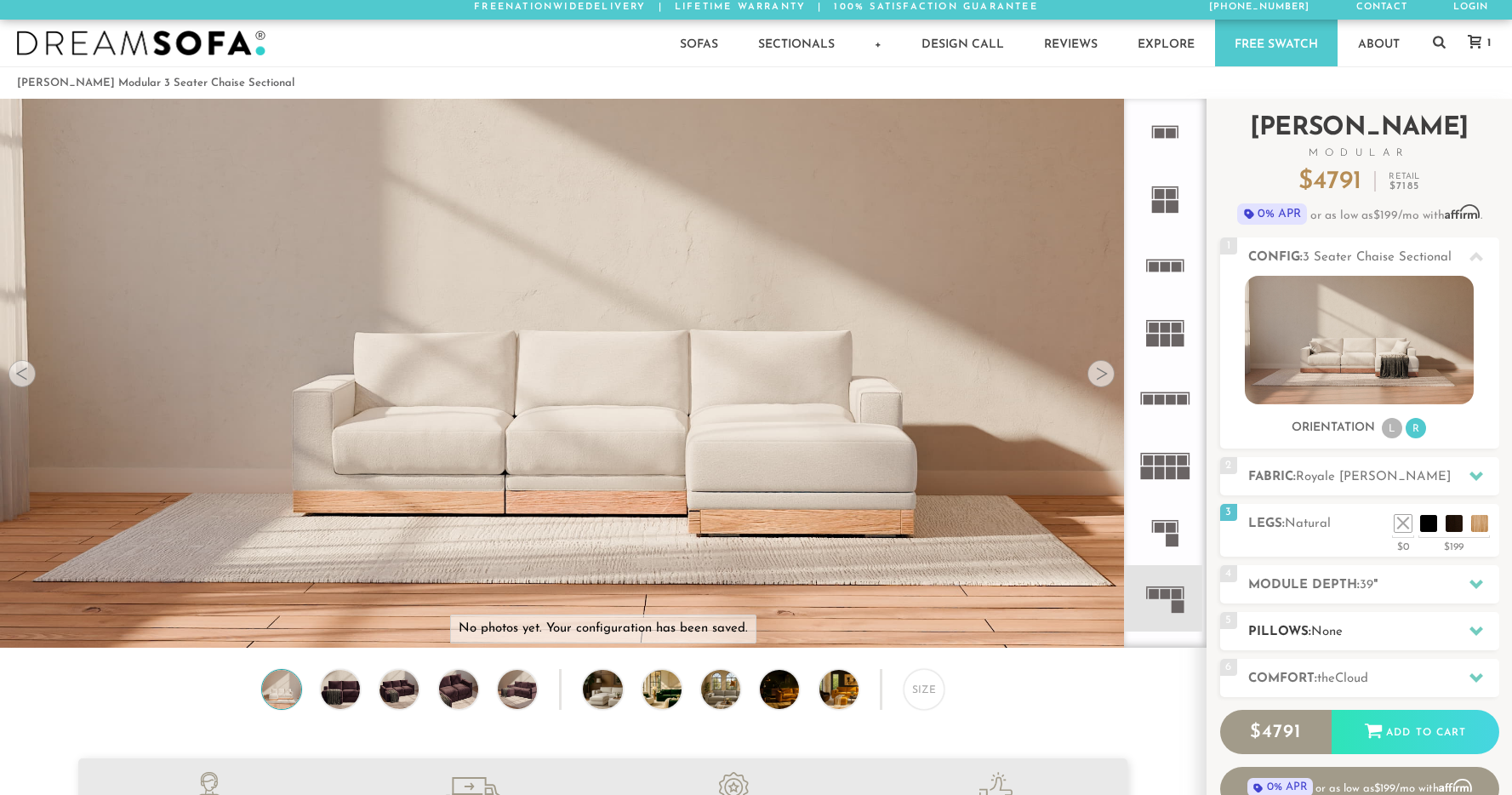
click at [1354, 628] on h2 "Pillows: None" at bounding box center [1374, 632] width 251 height 20
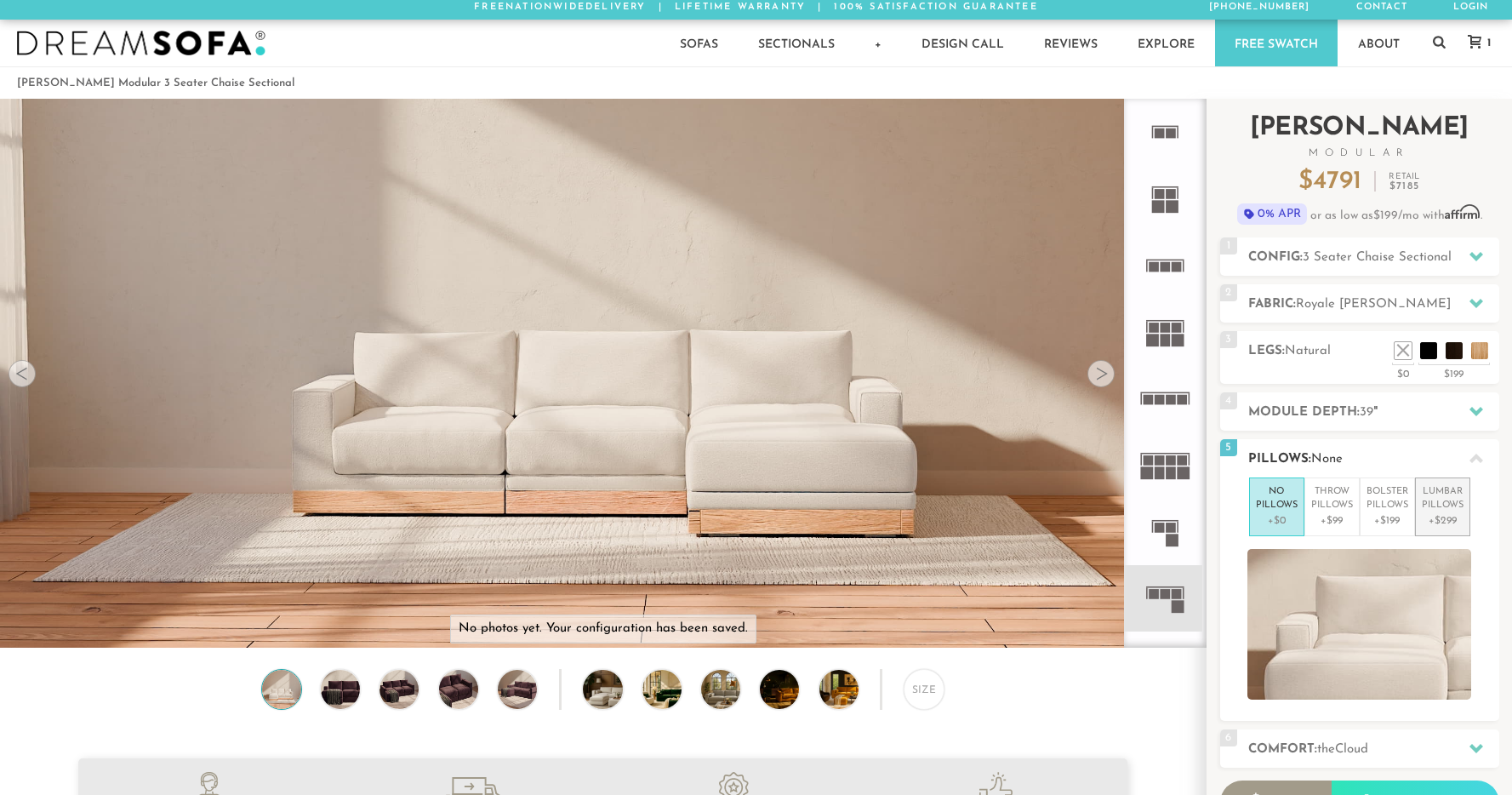
click at [1439, 509] on p "Lumbar Pillows" at bounding box center [1442, 498] width 42 height 28
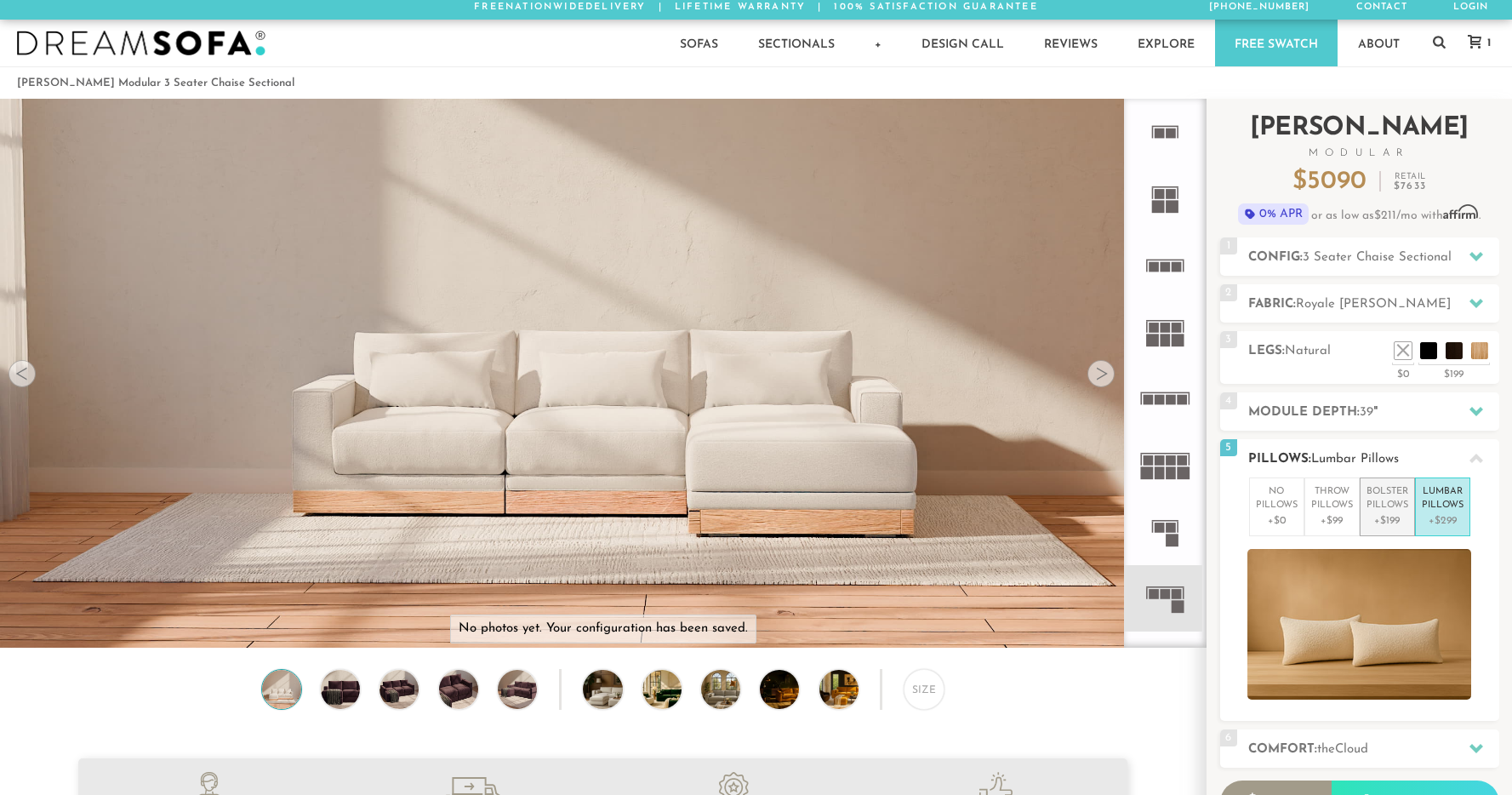
click at [1372, 517] on p "+$199" at bounding box center [1387, 520] width 42 height 15
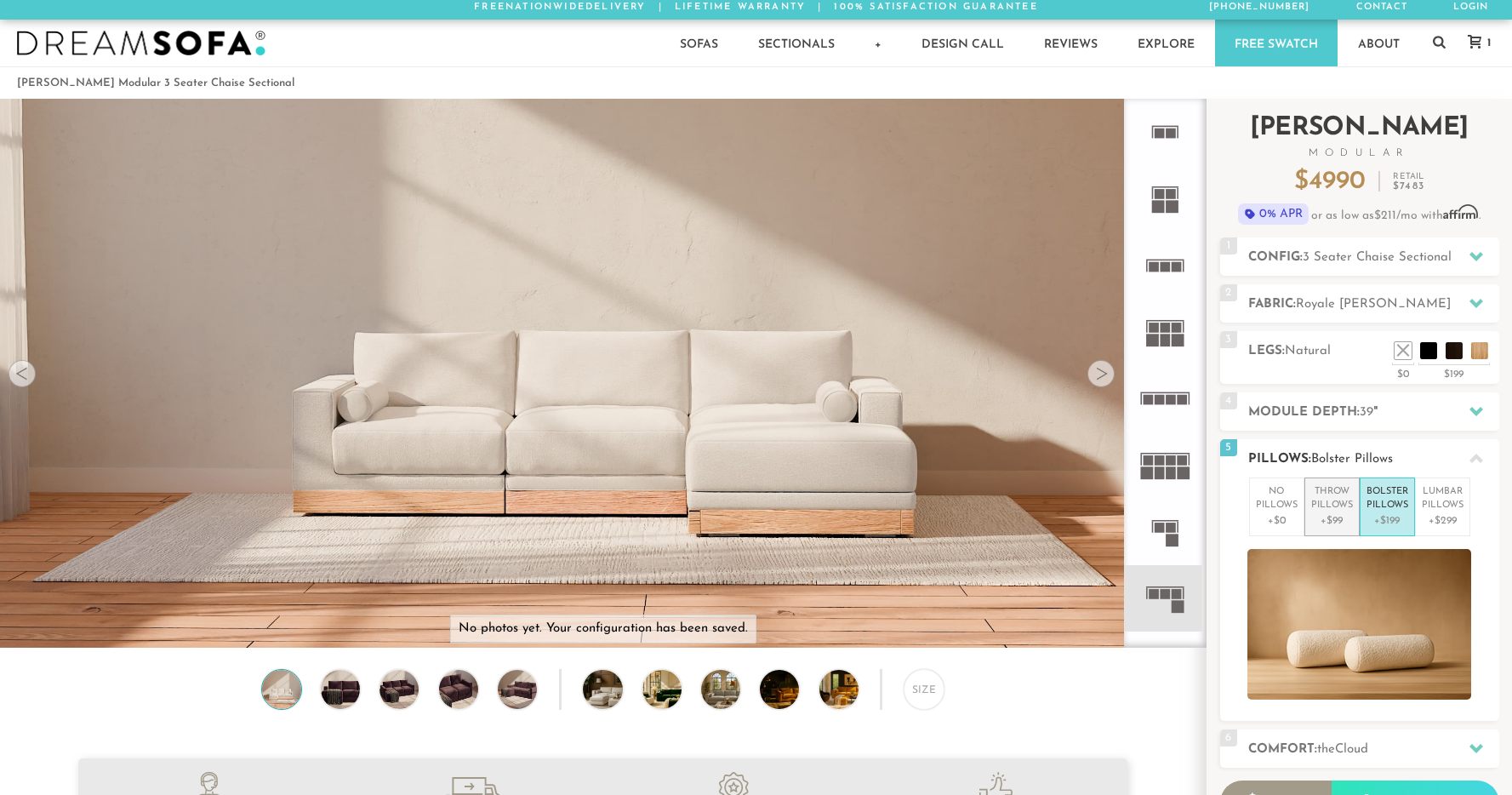
click at [1342, 508] on p "Throw Pillows" at bounding box center [1332, 498] width 42 height 28
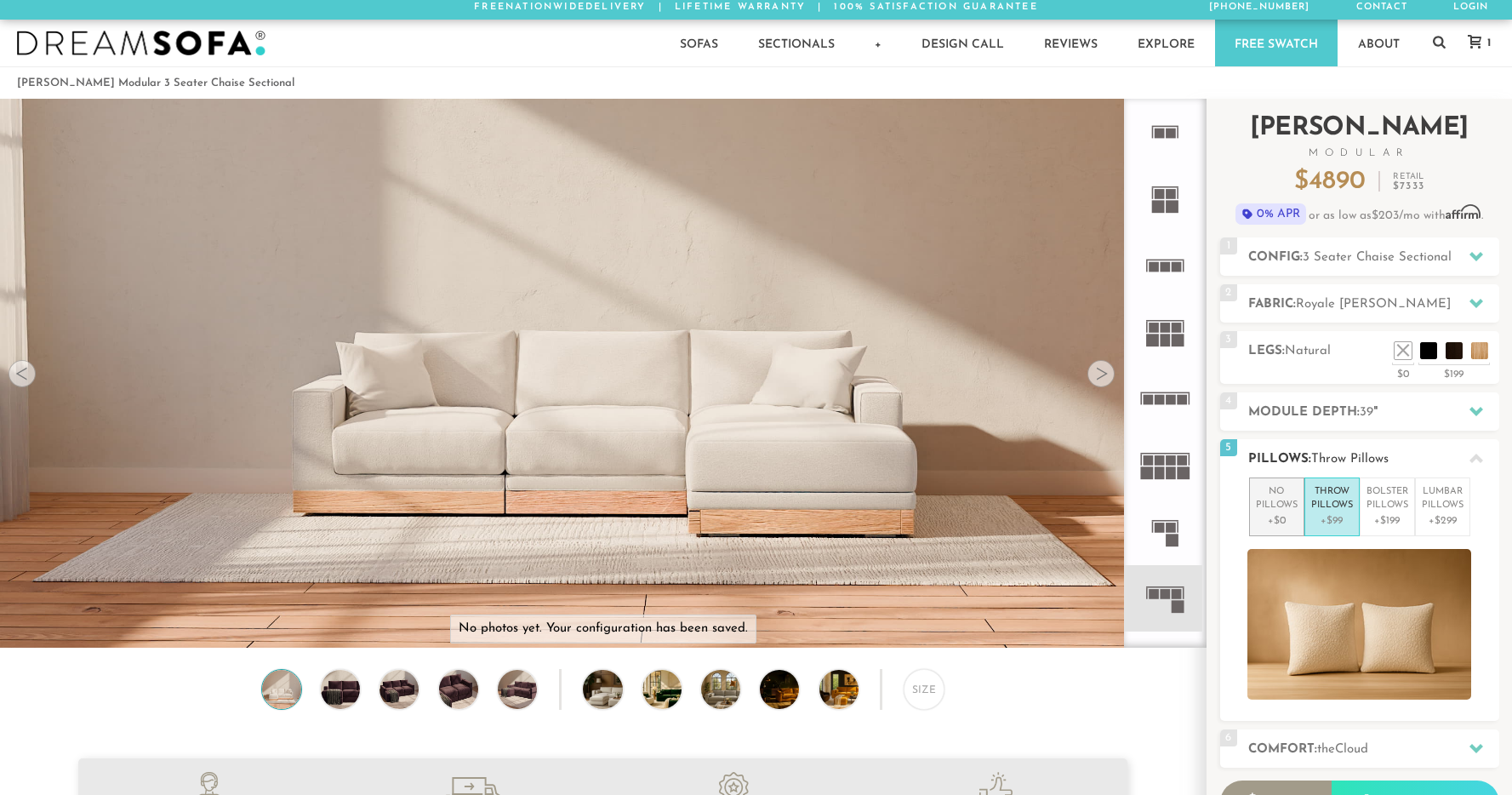
click at [1287, 511] on p "No Pillows" at bounding box center [1277, 498] width 42 height 28
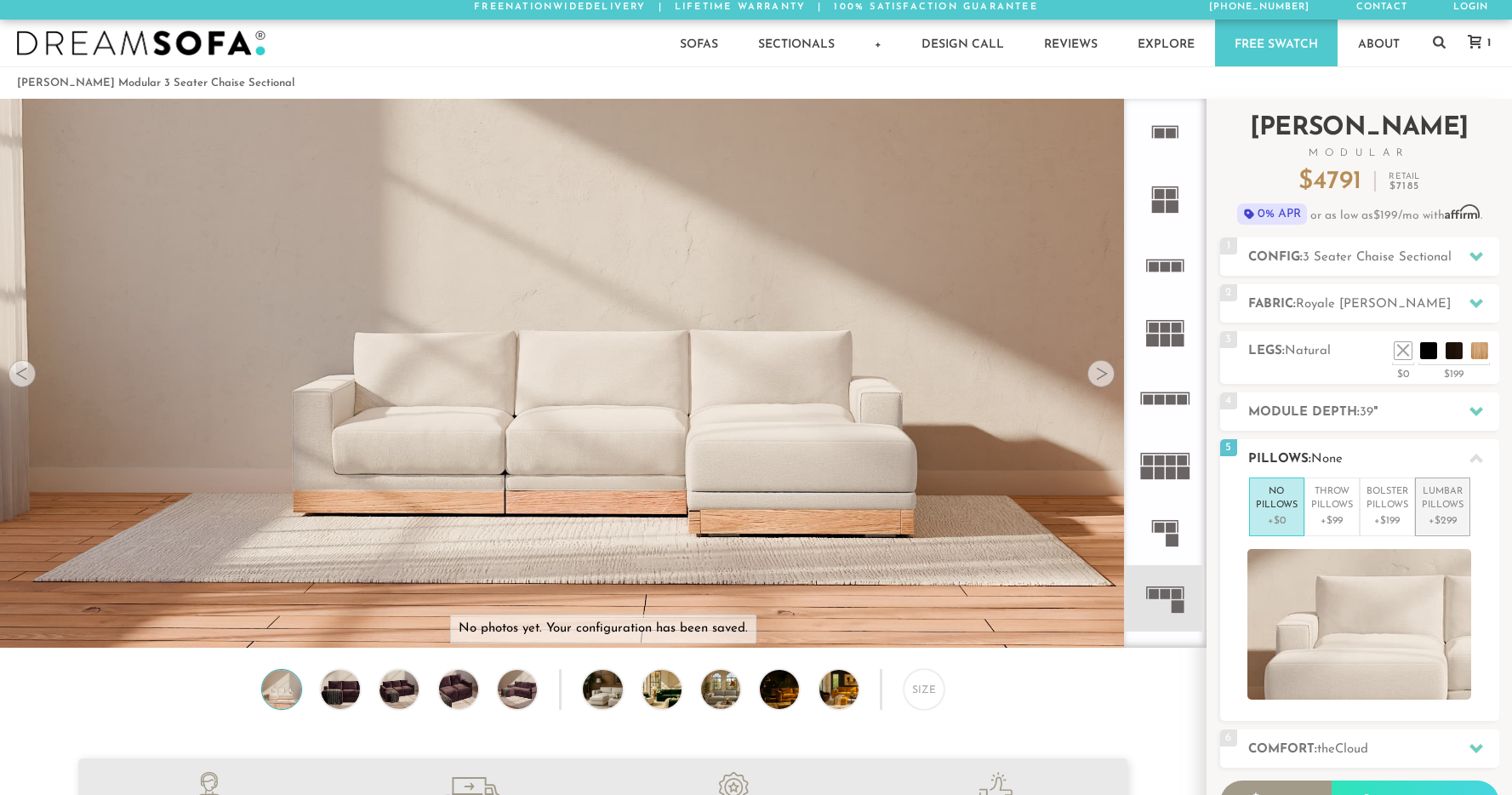
click at [1438, 508] on p "Lumbar Pillows" at bounding box center [1442, 498] width 42 height 28
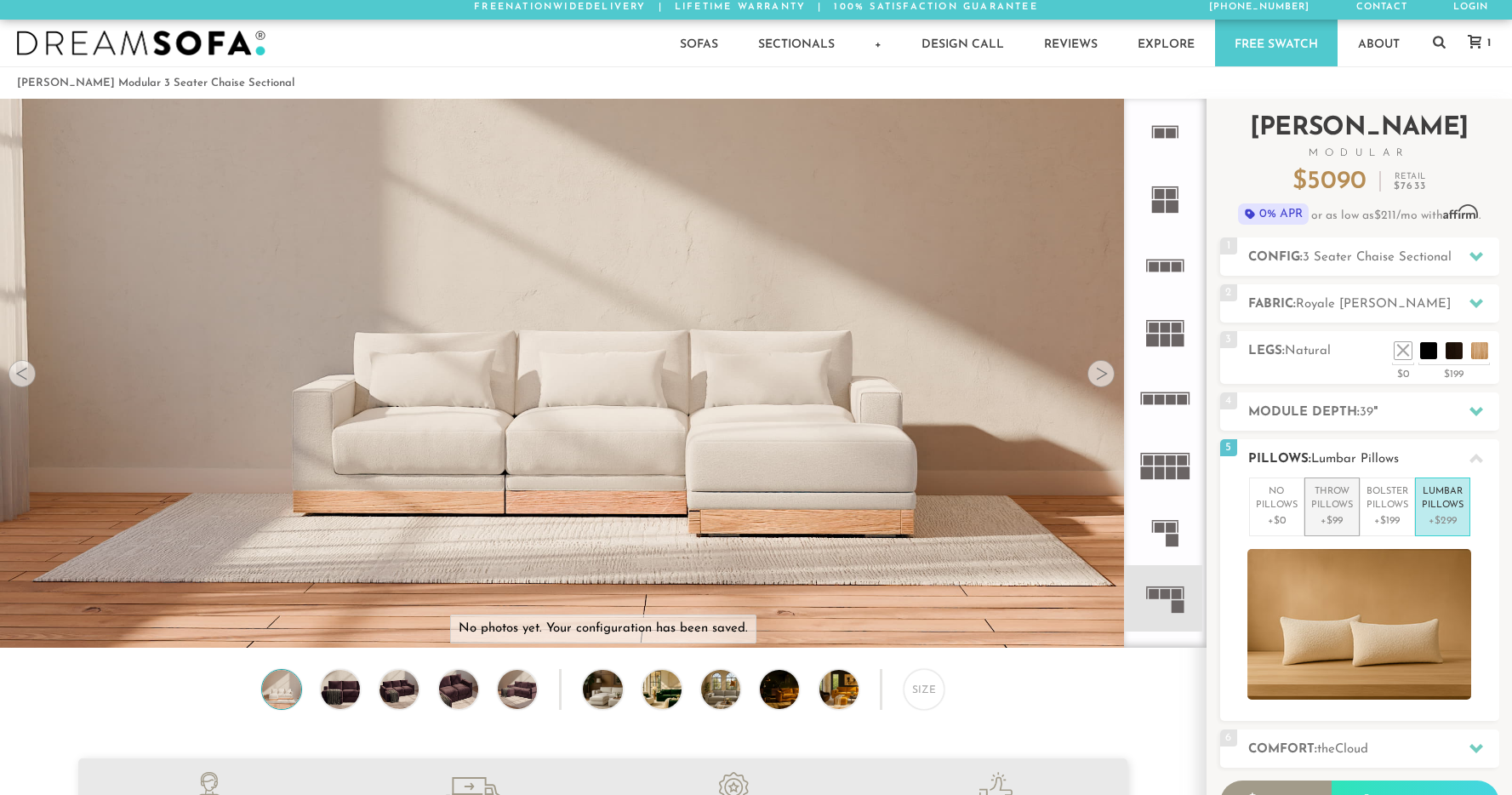
click at [1338, 508] on p "Throw Pillows" at bounding box center [1332, 498] width 42 height 28
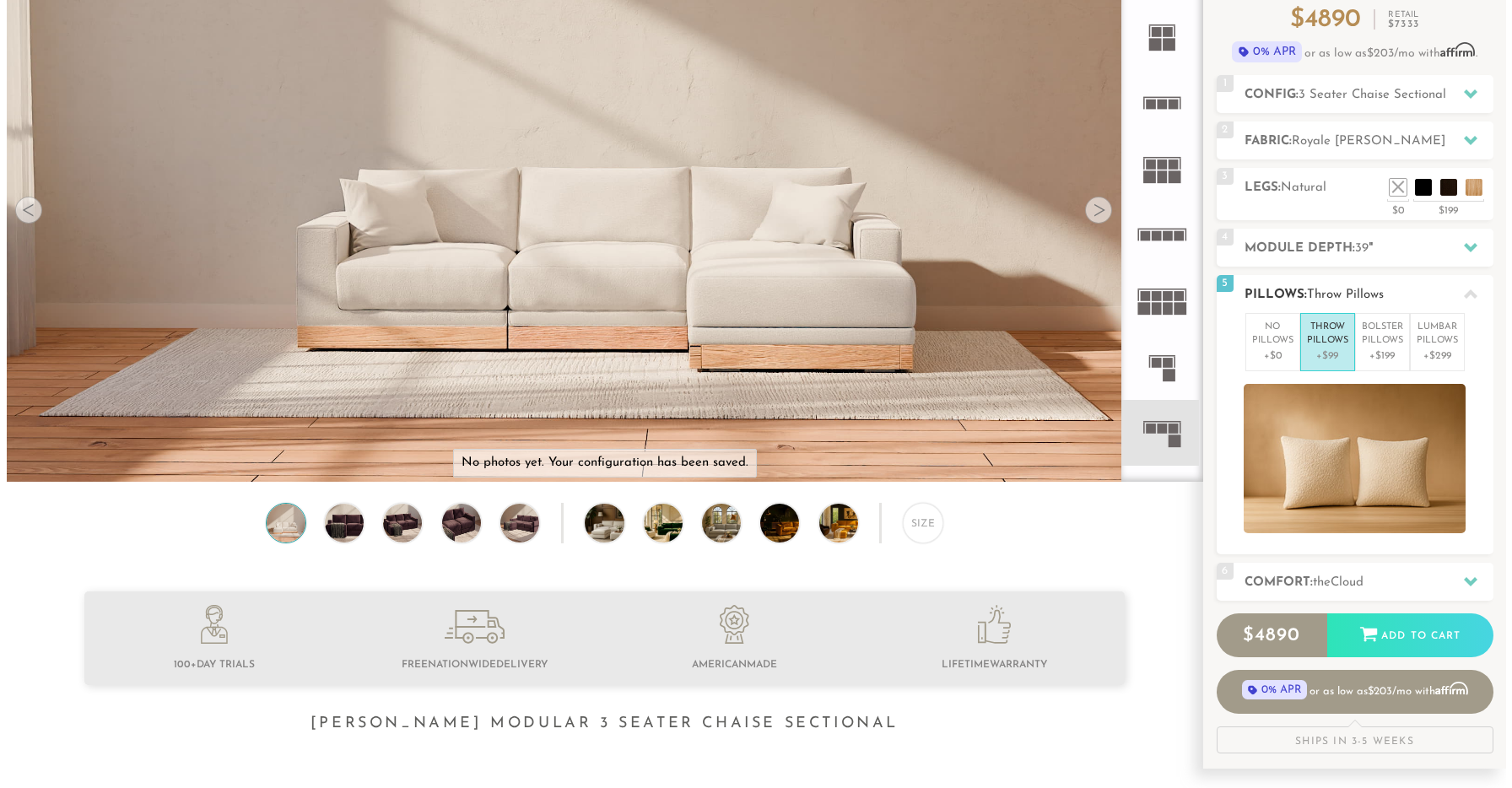
scroll to position [167, 0]
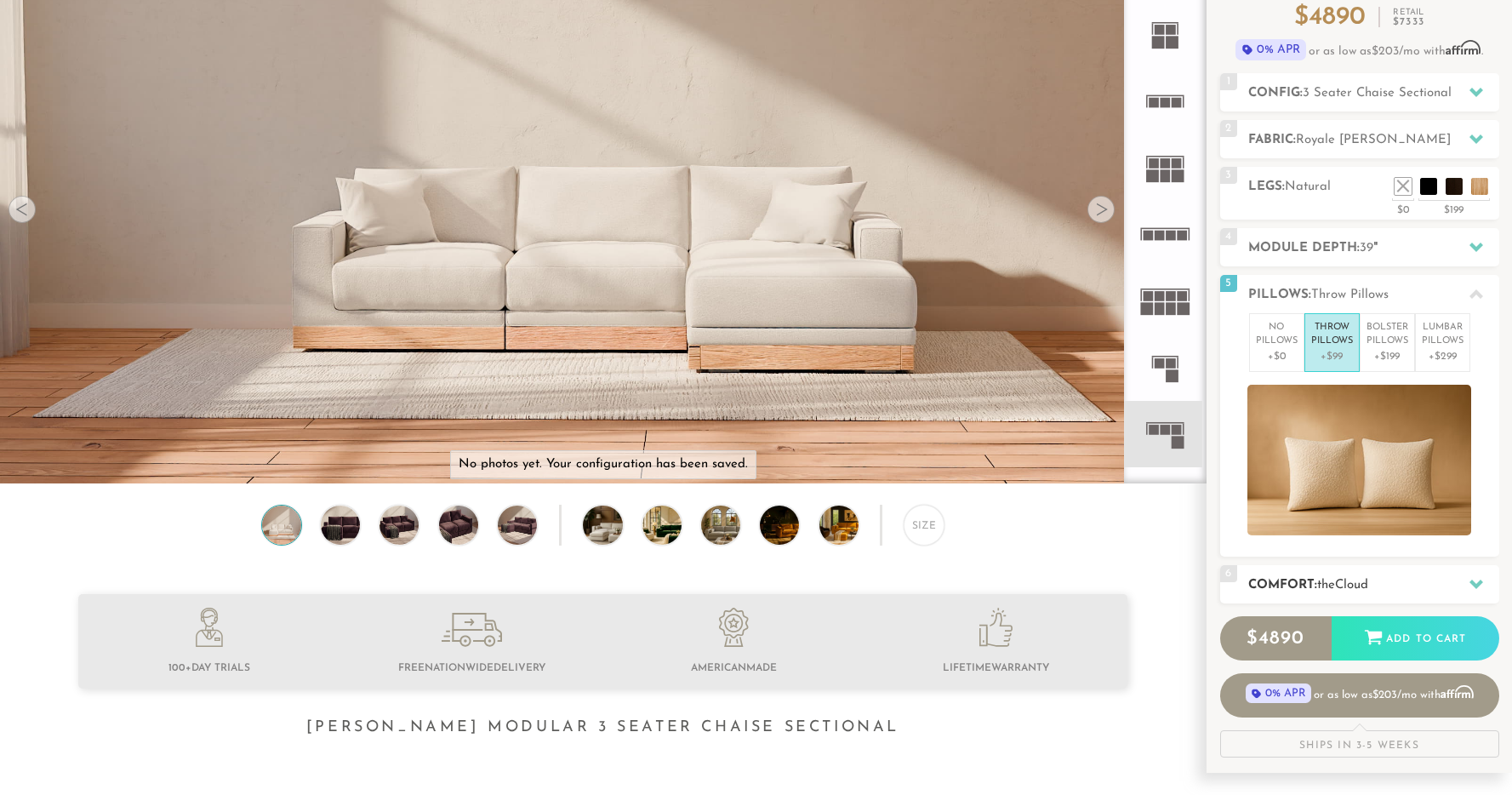
click at [1322, 575] on h2 "Comfort: the Cloud" at bounding box center [1374, 585] width 251 height 20
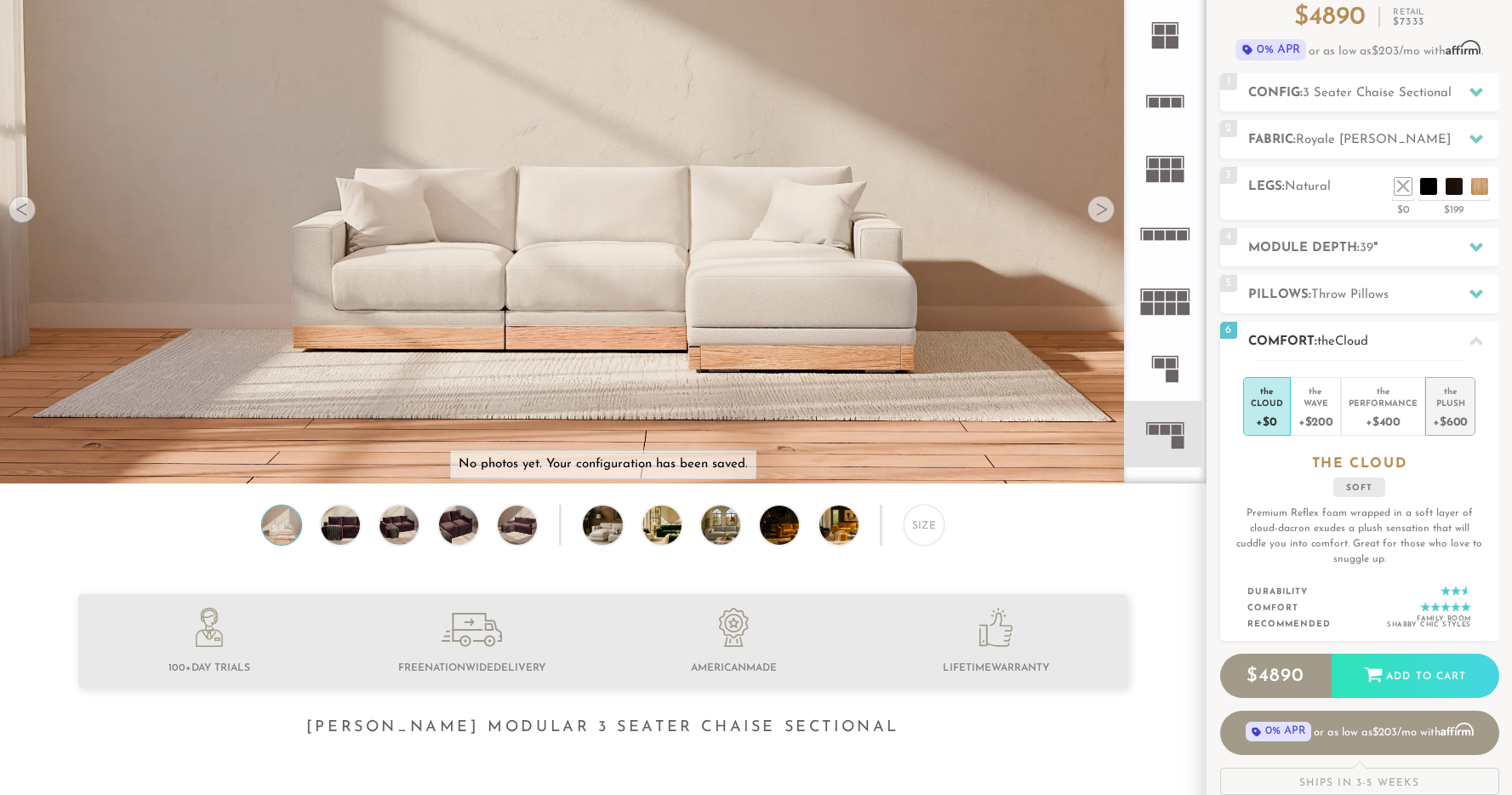
click at [1440, 427] on div "+$600" at bounding box center [1450, 420] width 35 height 25
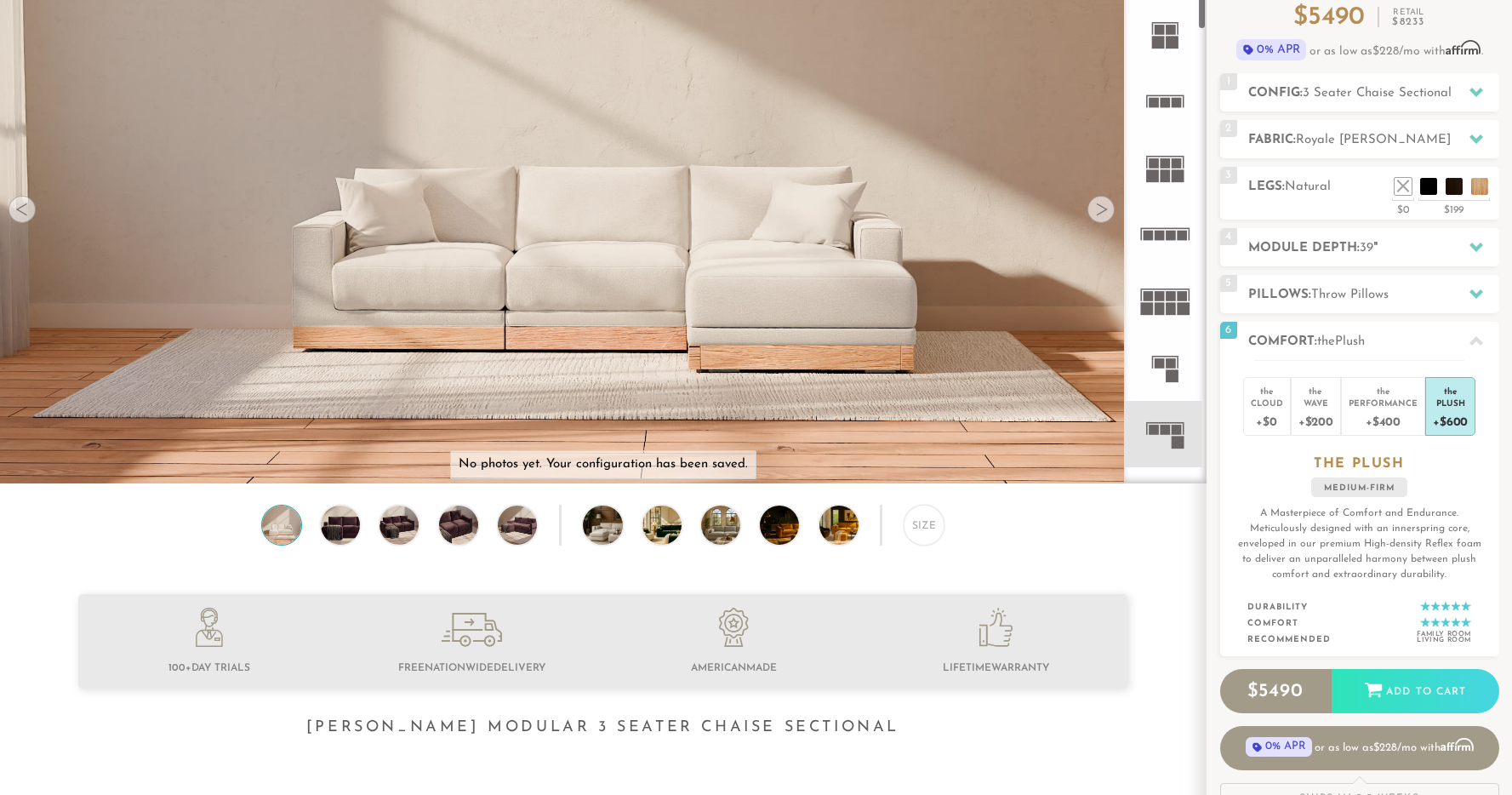
click at [746, 338] on img at bounding box center [603, 441] width 1206 height 1206
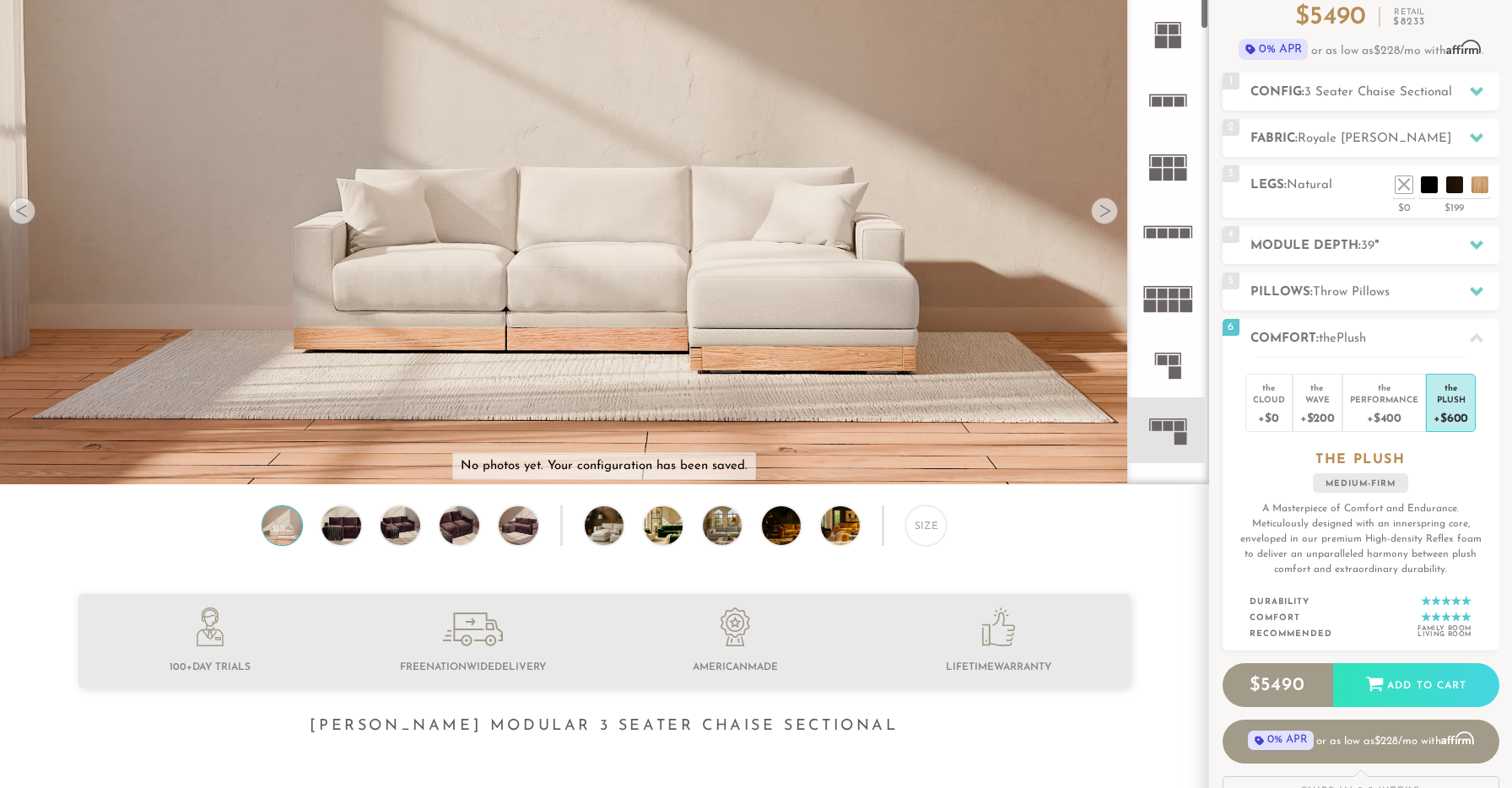
scroll to position [19419, 1499]
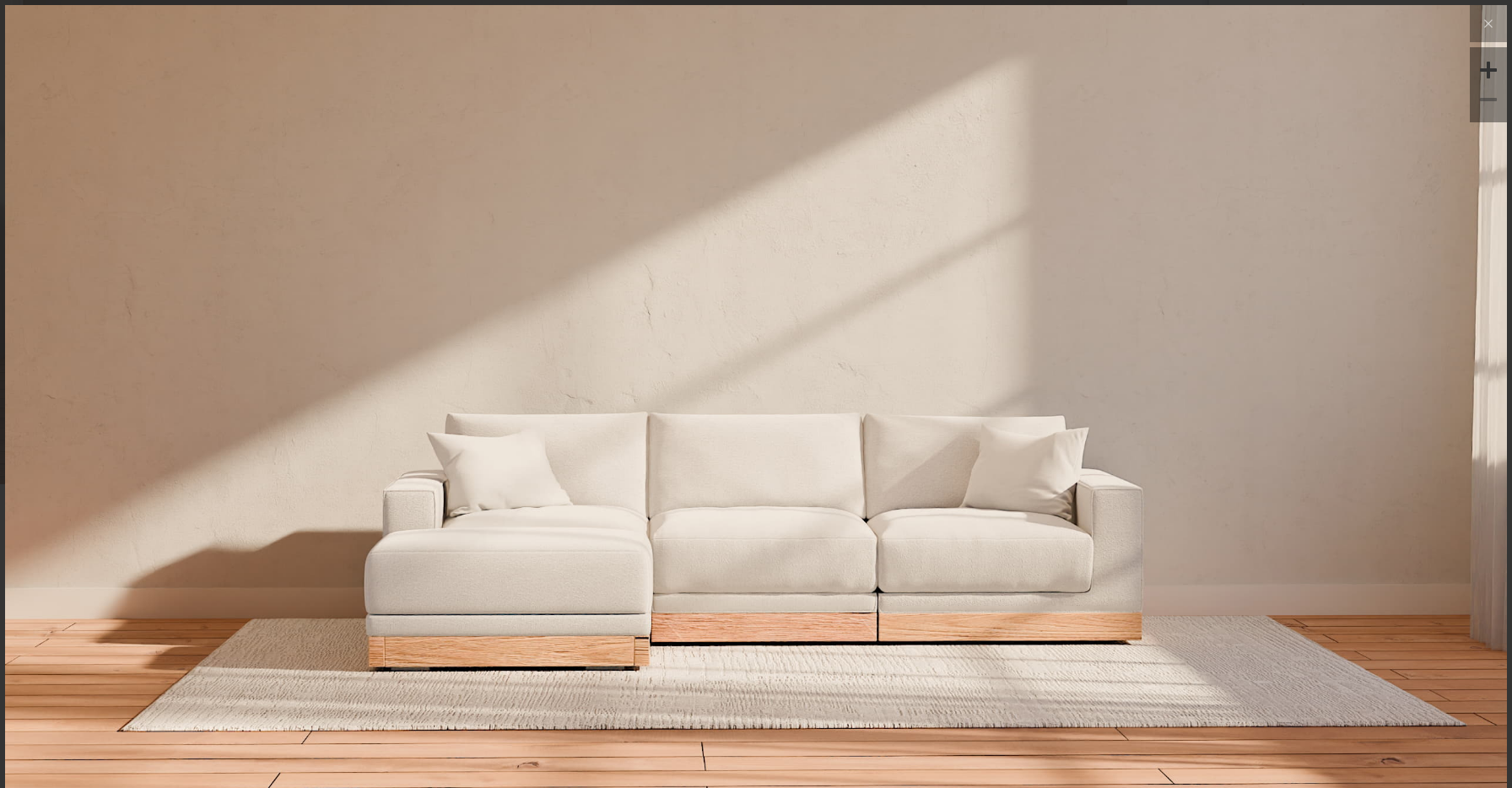
click at [662, 539] on video at bounding box center [756, 279] width 1099 height 549
click at [681, 346] on img at bounding box center [756, 254] width 1501 height 500
